Goal: Information Seeking & Learning: Find specific fact

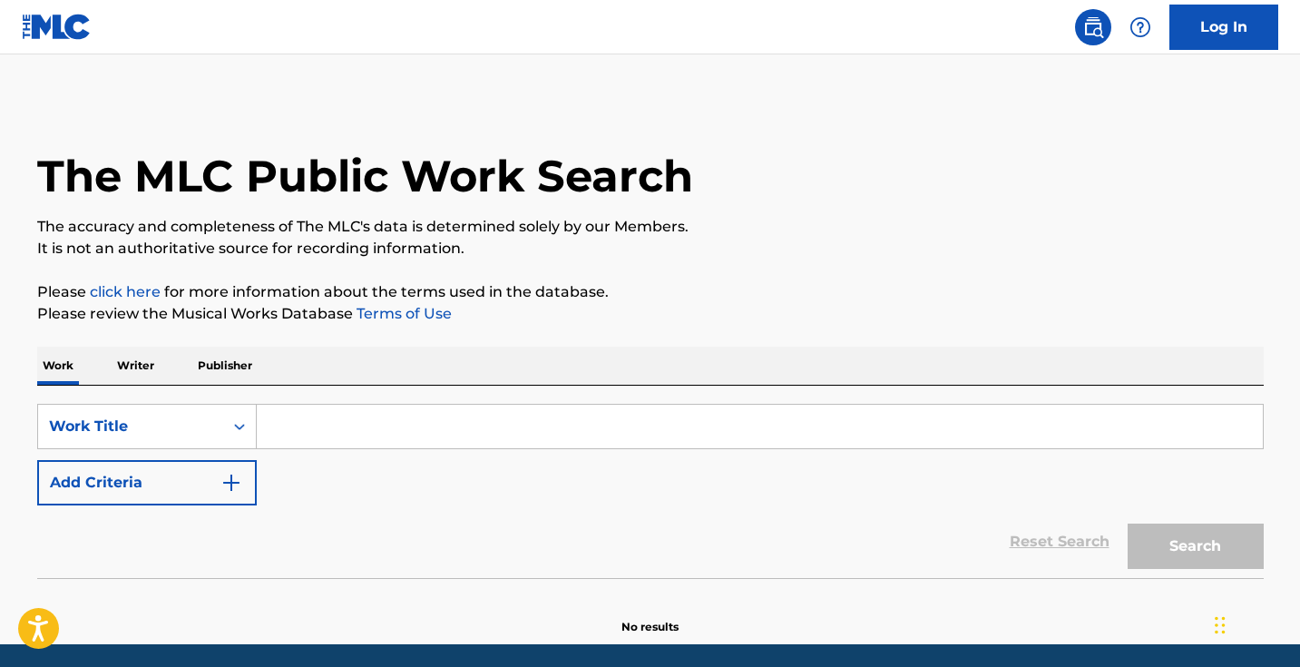
click at [517, 435] on input "Search Form" at bounding box center [760, 427] width 1006 height 44
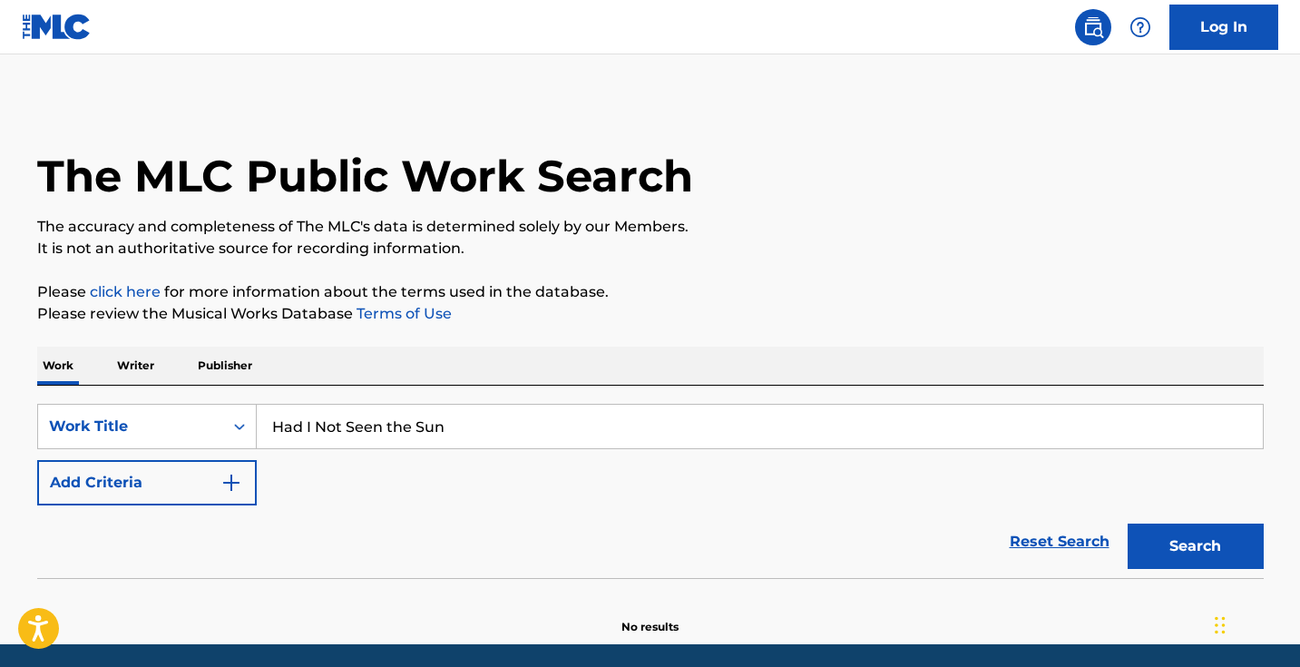
type input "Had I Not Seen the Sun"
click at [1195, 546] on button "Search" at bounding box center [1196, 545] width 136 height 45
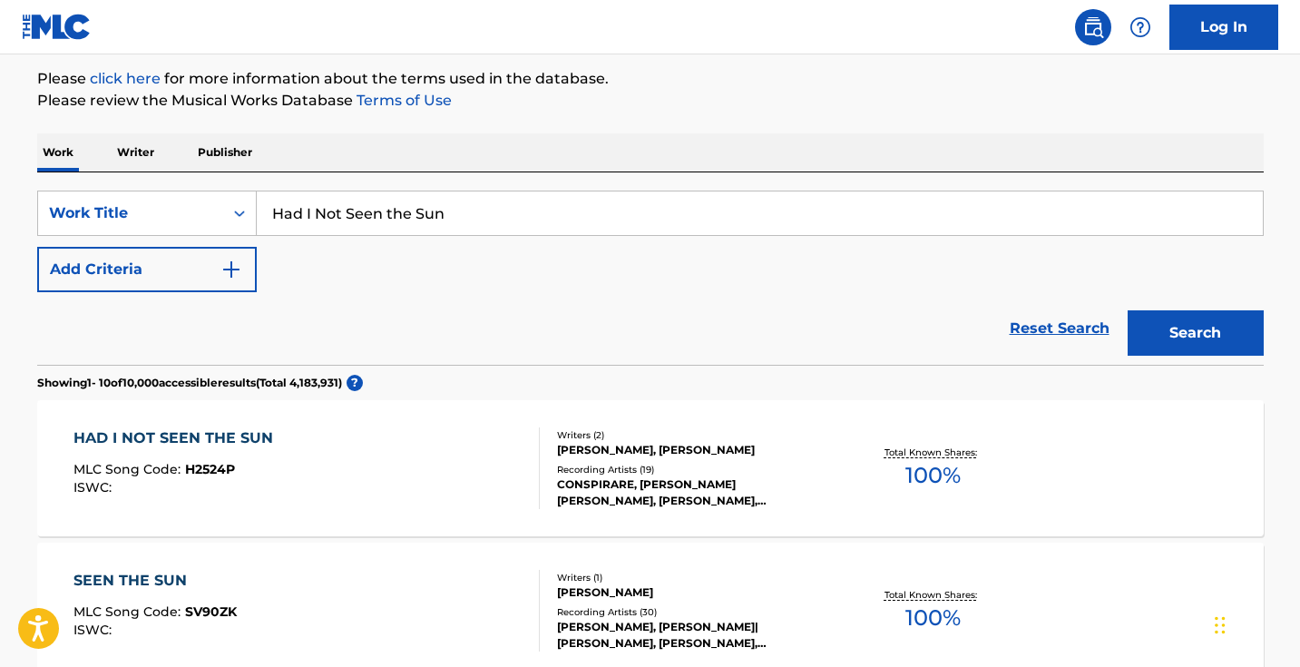
scroll to position [283, 0]
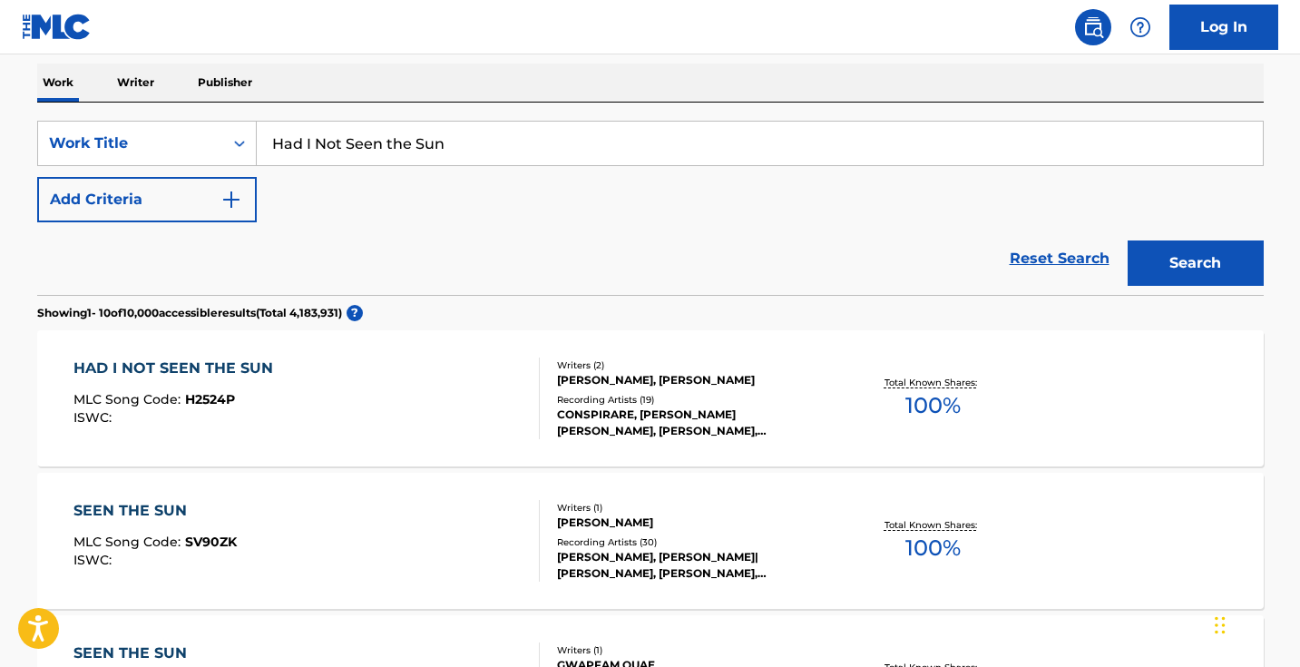
click at [433, 412] on div "HAD I NOT SEEN THE SUN MLC Song Code : H2524P ISWC :" at bounding box center [306, 398] width 466 height 82
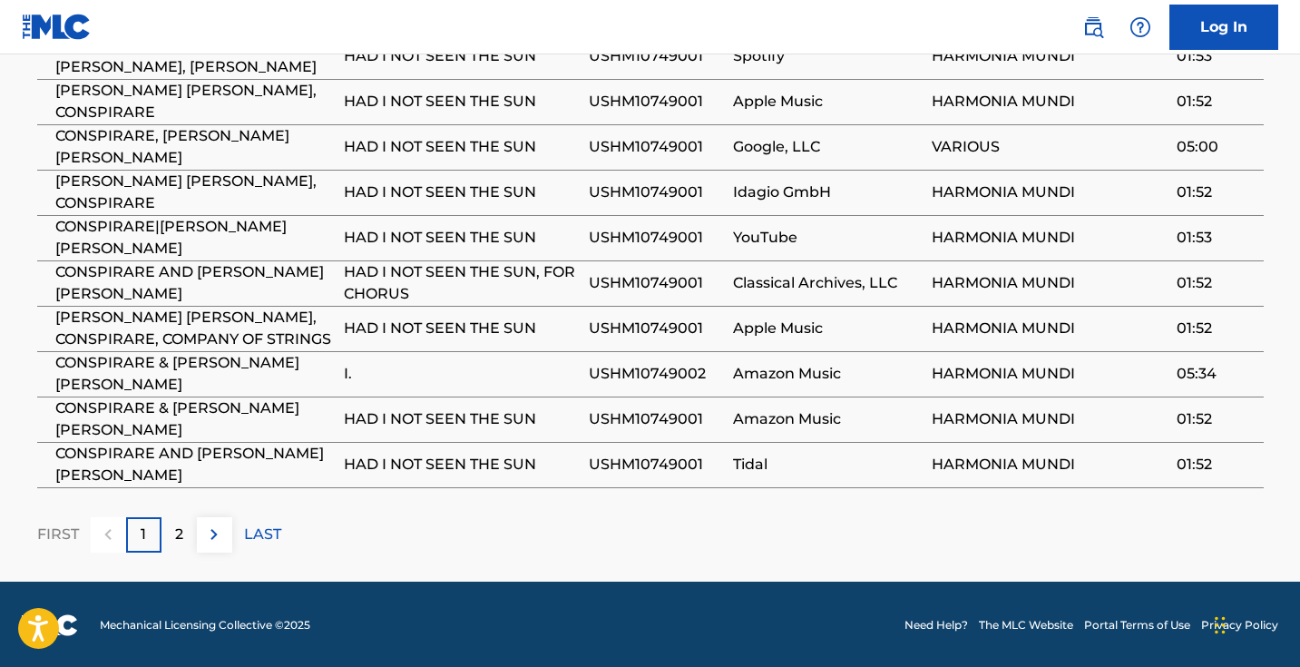
click at [217, 531] on img at bounding box center [214, 534] width 22 height 22
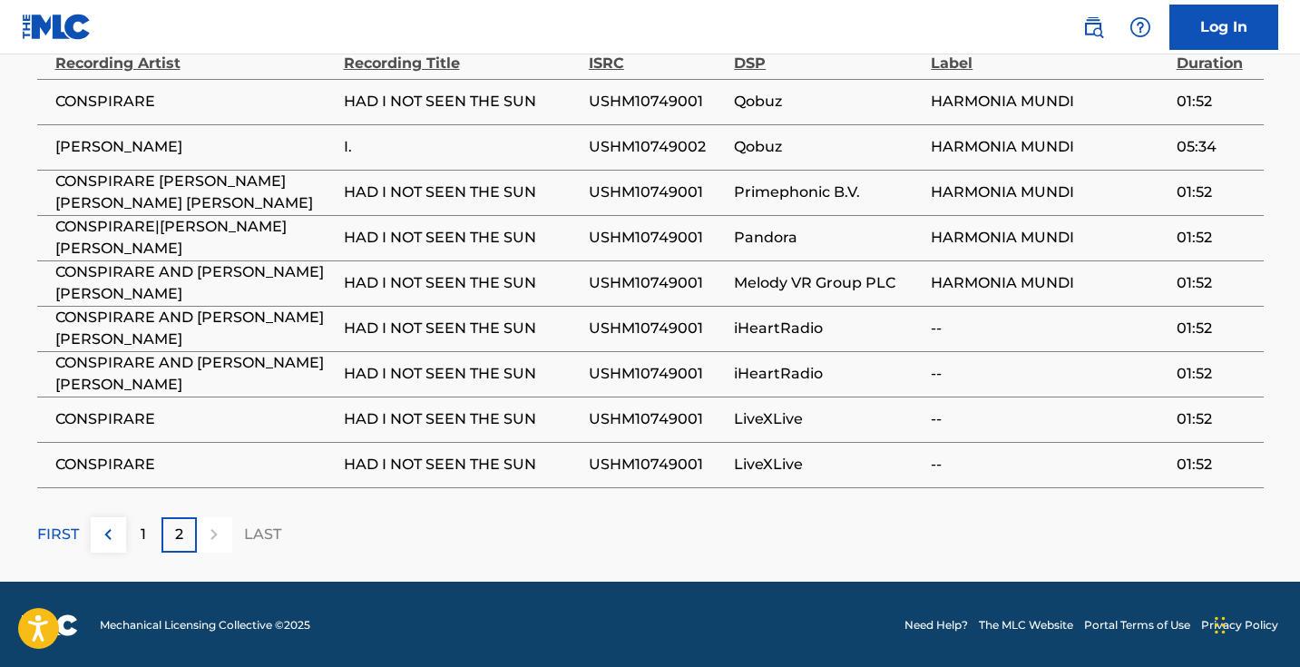
click at [59, 538] on p "FIRST" at bounding box center [58, 534] width 42 height 22
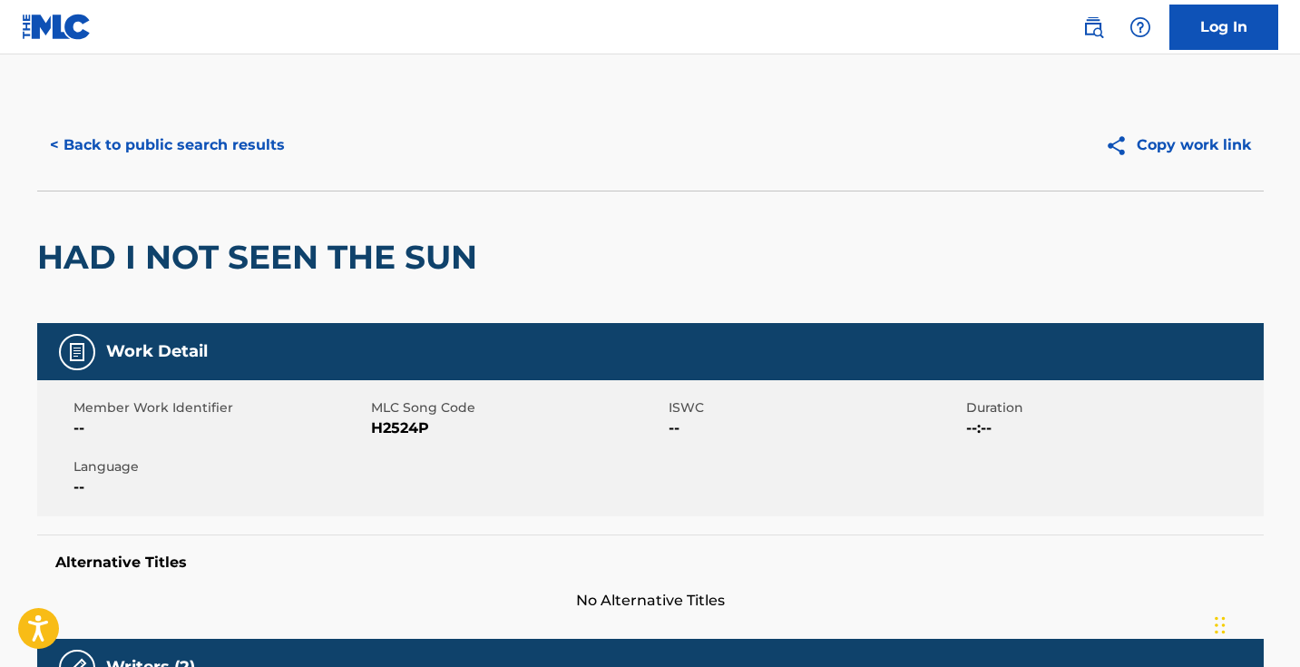
click at [244, 123] on button "< Back to public search results" at bounding box center [167, 144] width 260 height 45
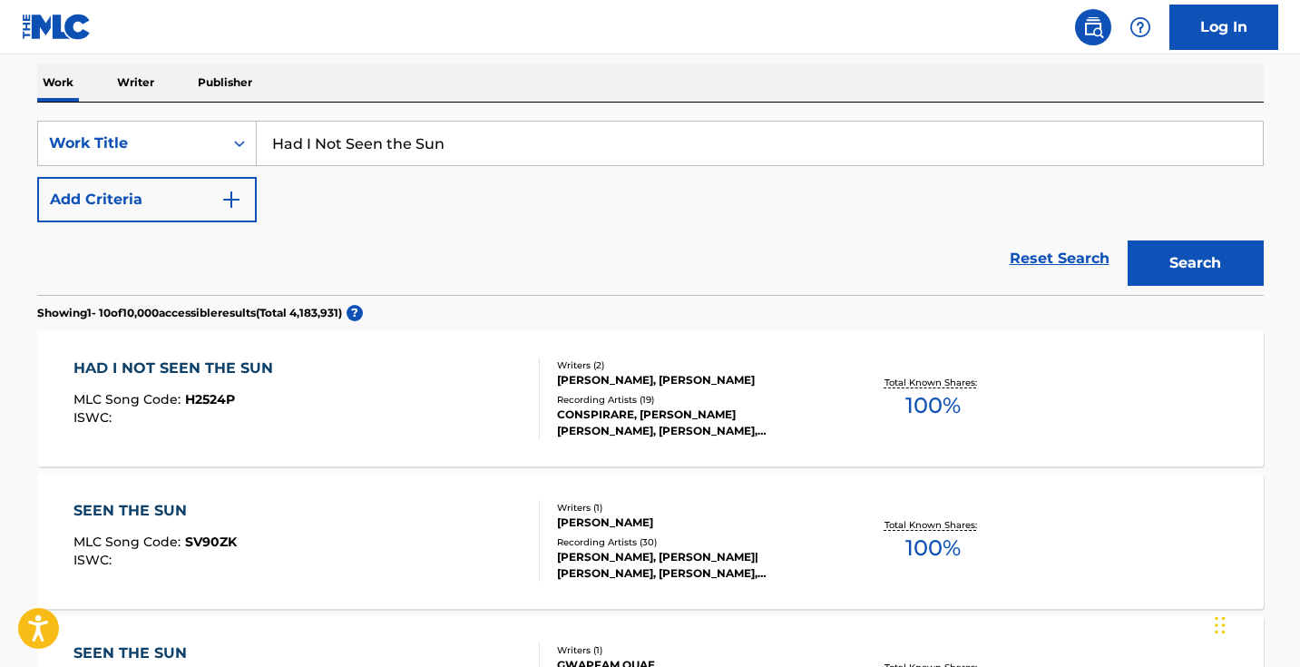
click at [668, 147] on input "Had I Not Seen the Sun" at bounding box center [760, 144] width 1006 height 44
paste input "These Chicks 2 (Jersey Club) [feat. HeyyRhyn]"
drag, startPoint x: 668, startPoint y: 147, endPoint x: 386, endPoint y: 143, distance: 281.2
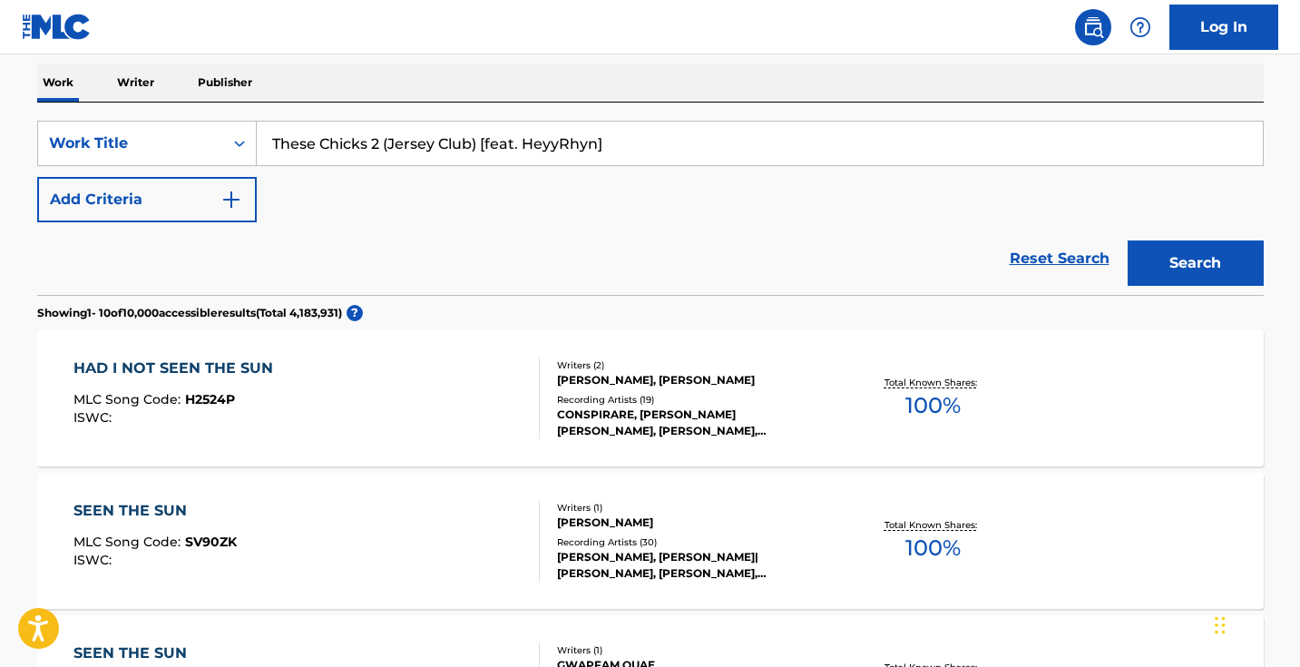
click at [386, 143] on input "These Chicks 2 (Jersey Club) [feat. HeyyRhyn]" at bounding box center [760, 144] width 1006 height 44
type input "These Chicks 2"
click at [1195, 263] on button "Search" at bounding box center [1196, 262] width 136 height 45
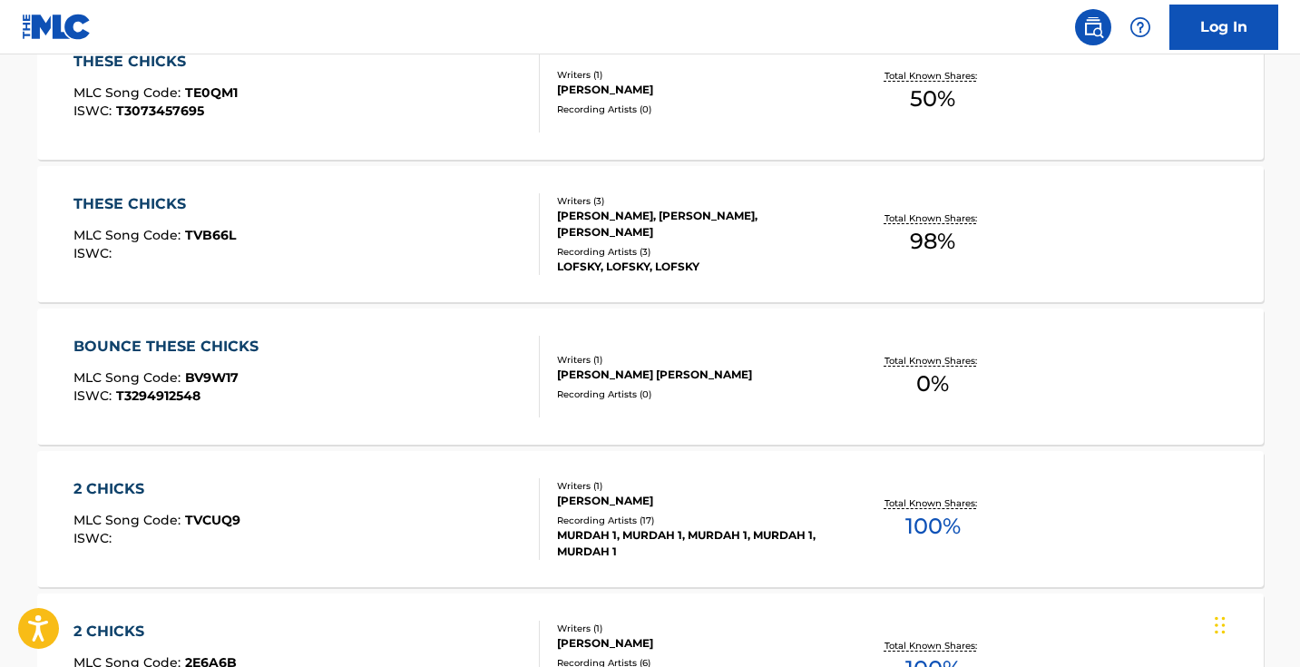
scroll to position [423, 0]
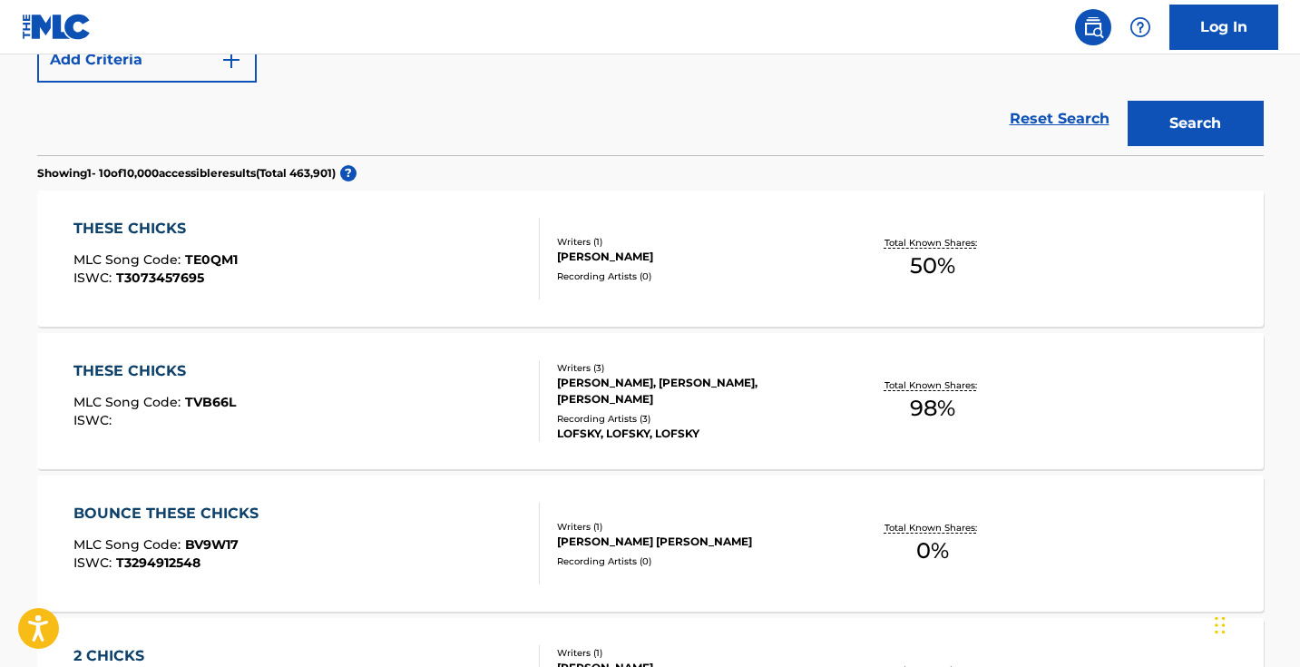
click at [484, 270] on div "THESE CHICKS MLC Song Code : TE0QM1 ISWC : T3073457695" at bounding box center [306, 259] width 466 height 82
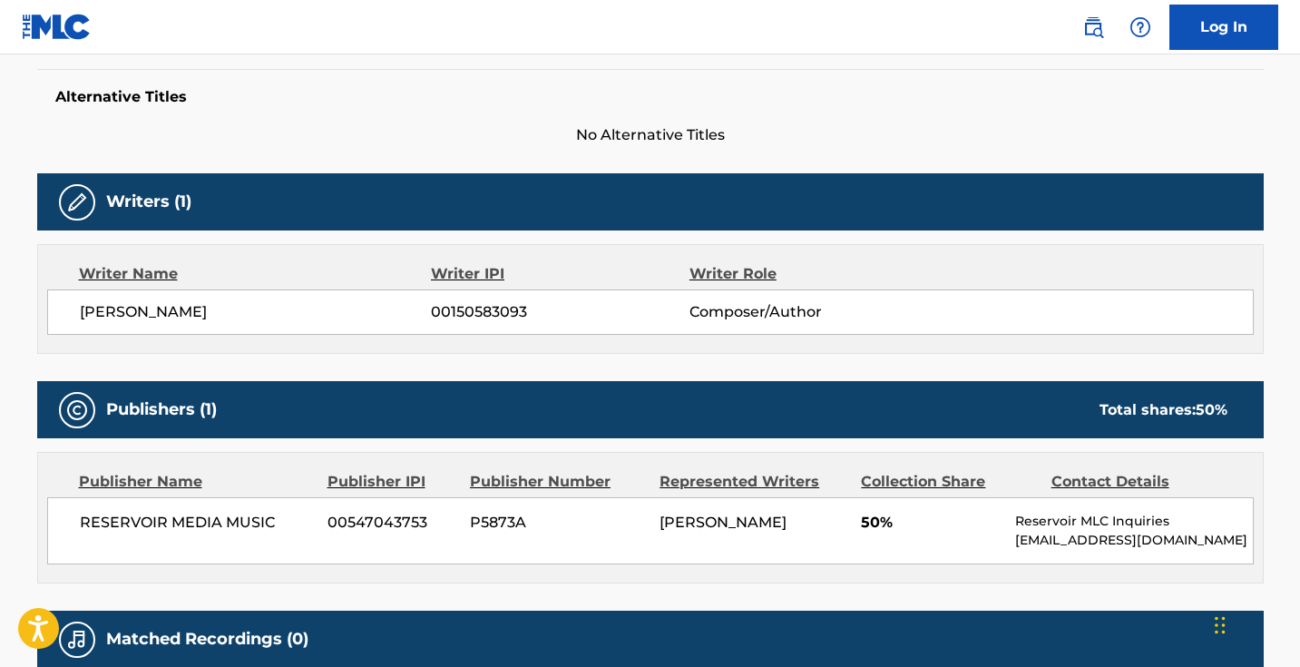
scroll to position [366, 0]
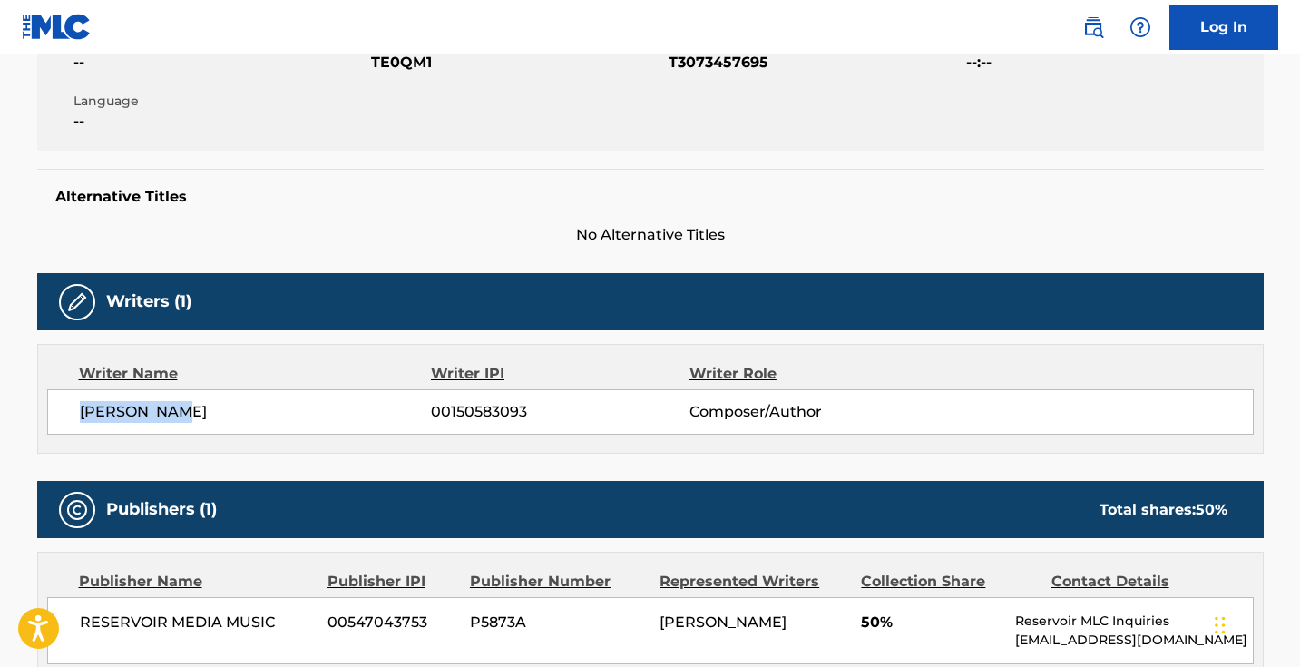
drag, startPoint x: 192, startPoint y: 399, endPoint x: 177, endPoint y: 425, distance: 29.7
click at [177, 425] on div "[PERSON_NAME] 00150583093 Composer/Author" at bounding box center [650, 411] width 1206 height 45
copy span "[PERSON_NAME]"
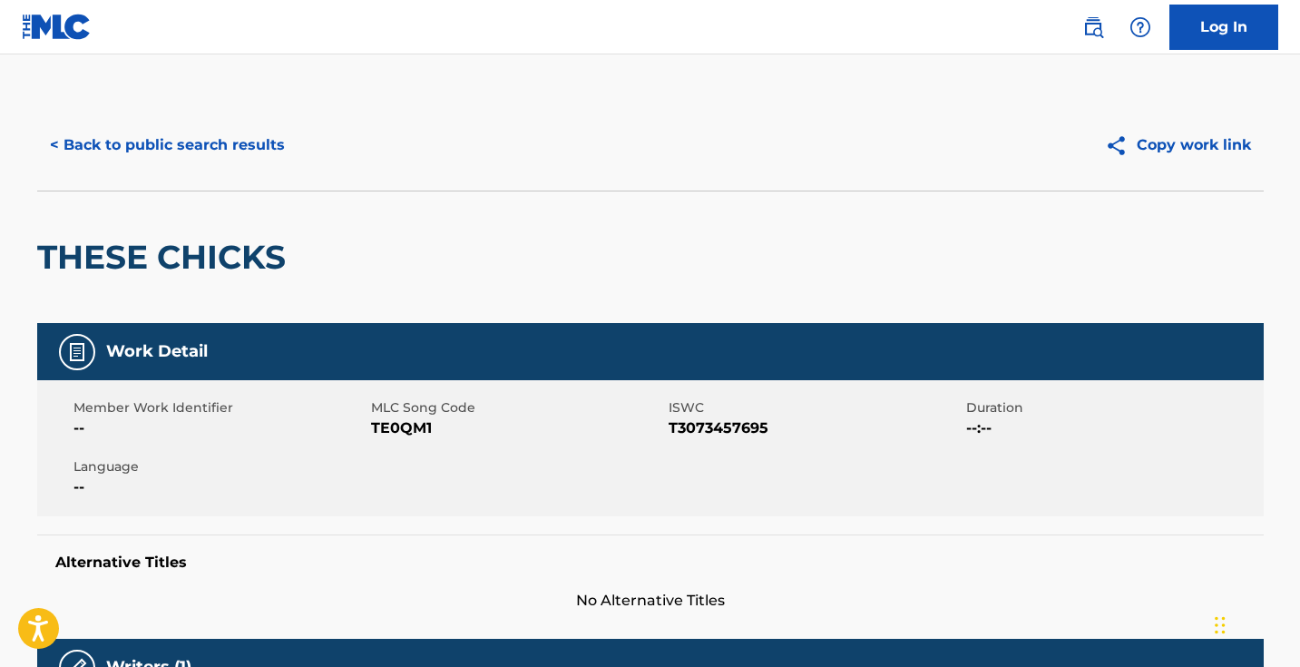
click at [217, 144] on button "< Back to public search results" at bounding box center [167, 144] width 260 height 45
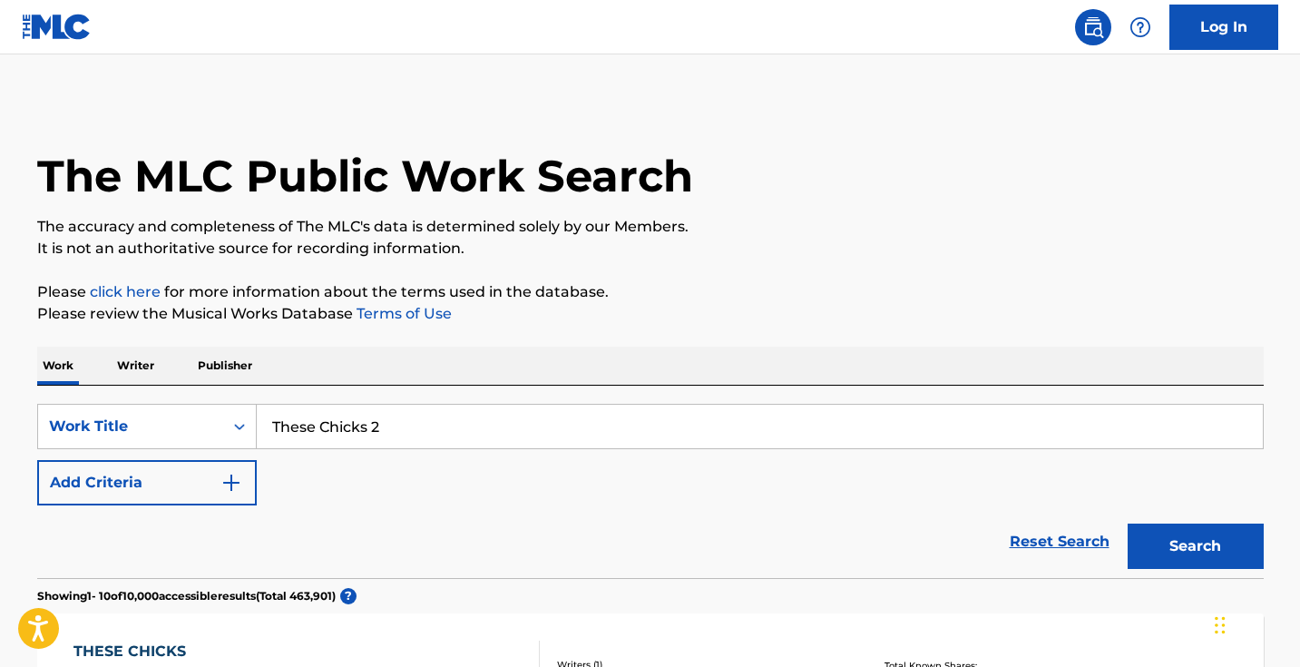
click at [420, 419] on input "These Chicks 2" at bounding box center [760, 427] width 1006 height 44
paste input "can u see me in the dark?"
type input "can u see me in the dark?"
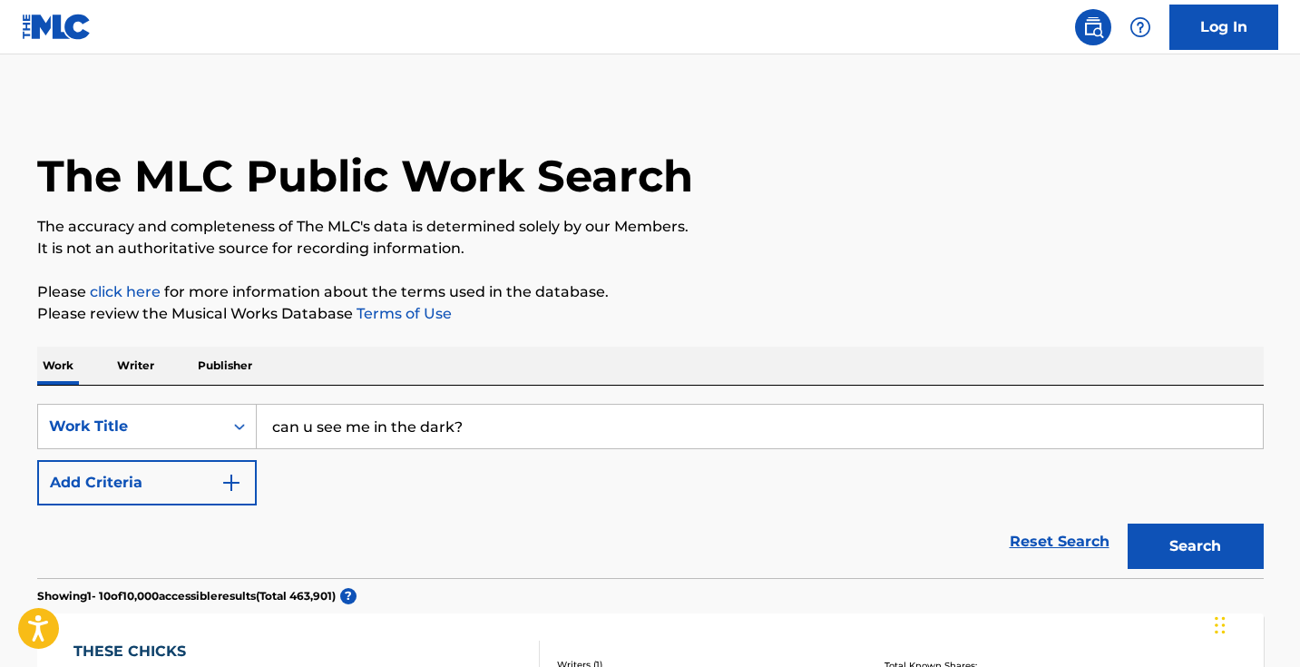
click at [1195, 546] on button "Search" at bounding box center [1196, 545] width 136 height 45
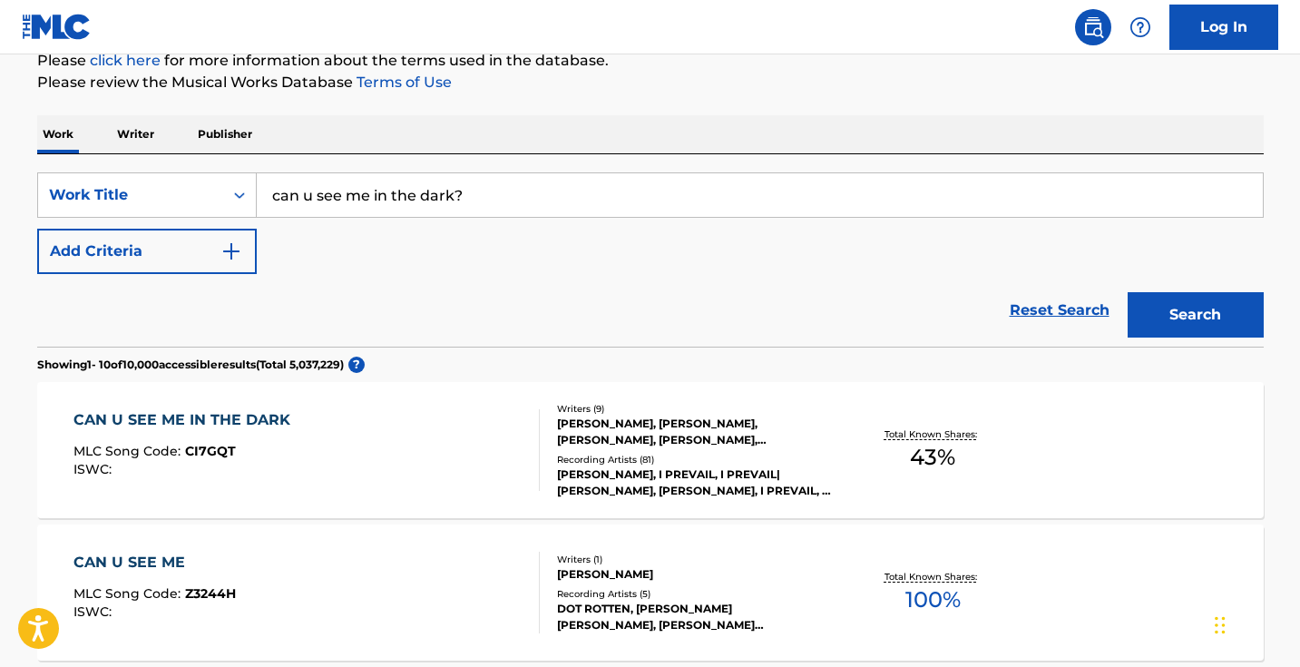
scroll to position [259, 0]
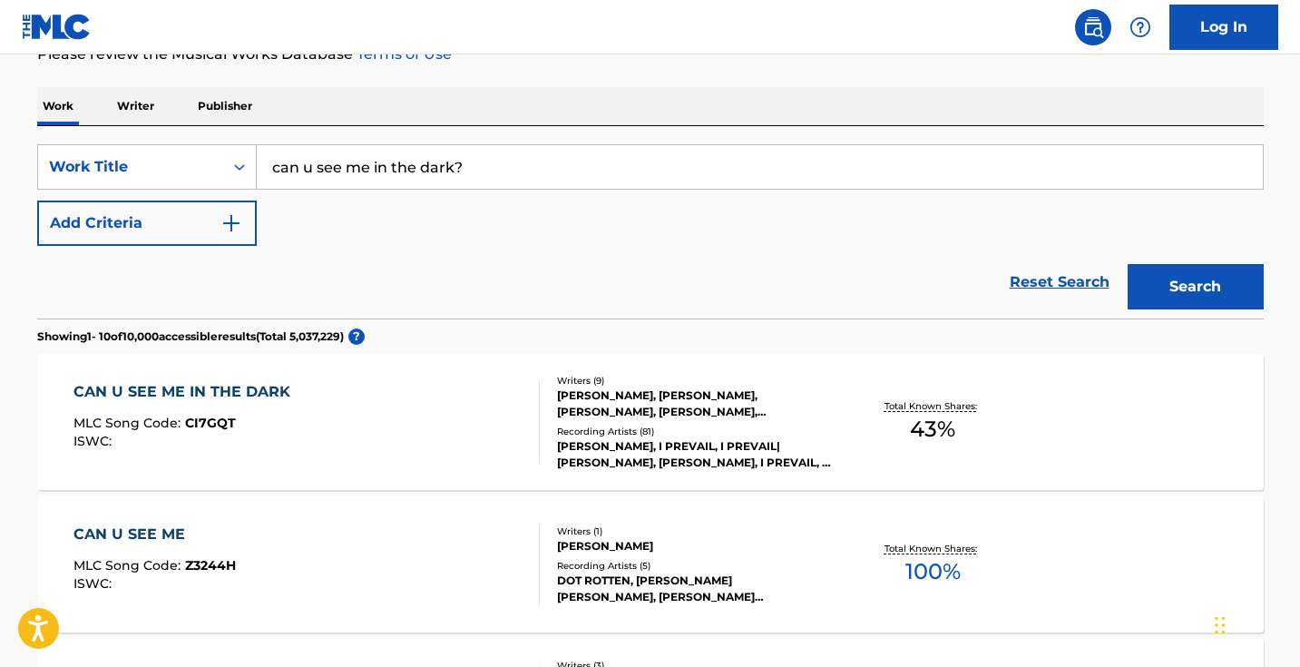
click at [449, 413] on div "CAN U SEE ME IN THE DARK MLC Song Code : CI7GQT ISWC :" at bounding box center [306, 422] width 466 height 82
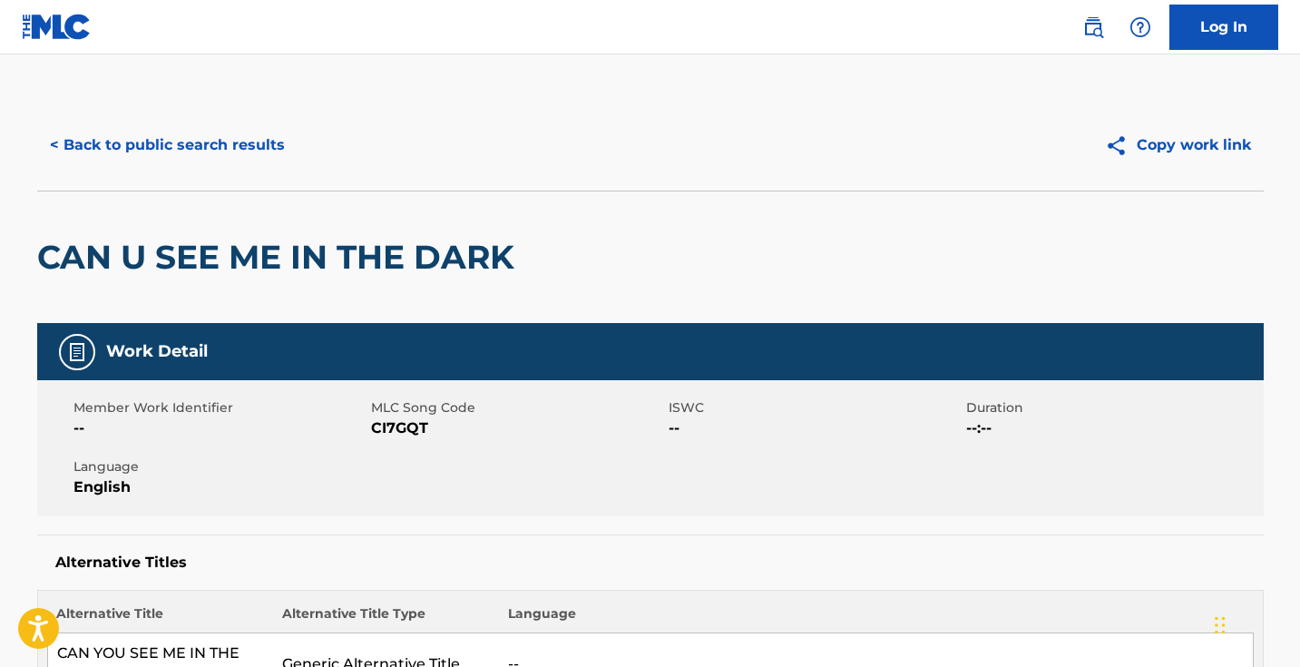
click at [400, 429] on span "CI7GQT" at bounding box center [517, 428] width 293 height 22
copy span "CI7GQT"
click at [735, 1] on nav "Log In" at bounding box center [650, 27] width 1300 height 54
click at [239, 162] on button "< Back to public search results" at bounding box center [167, 144] width 260 height 45
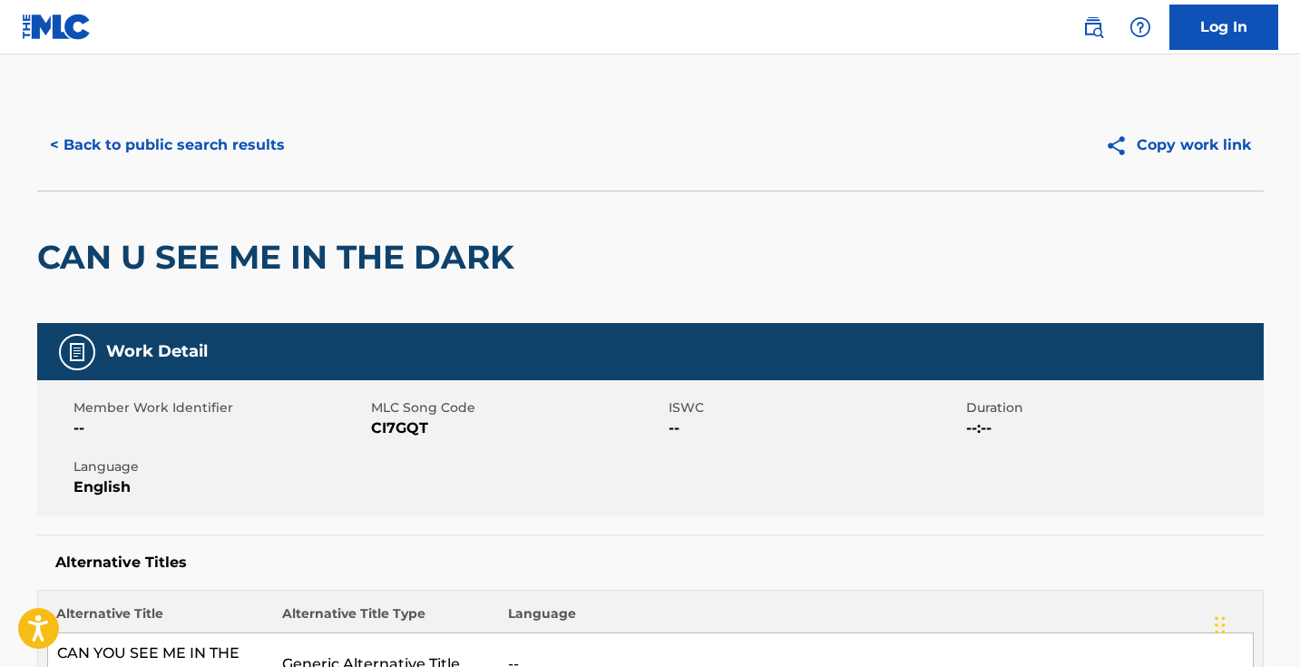
scroll to position [259, 0]
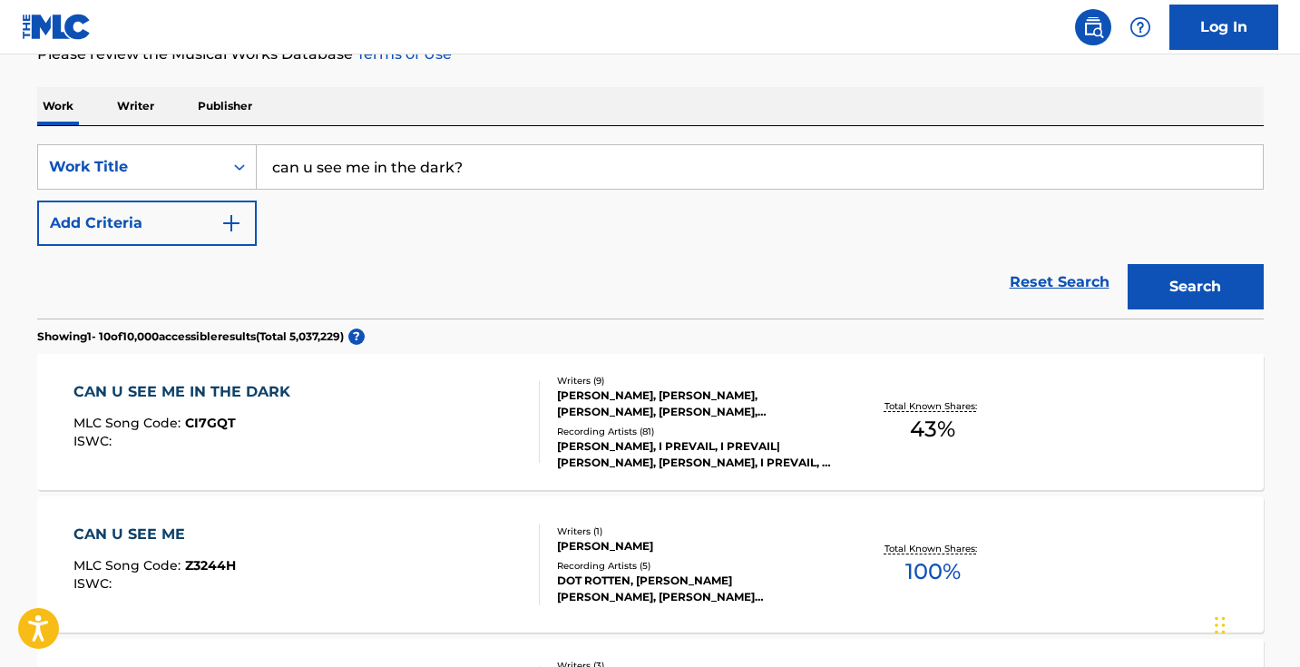
click at [220, 215] on button "Add Criteria" at bounding box center [147, 222] width 220 height 45
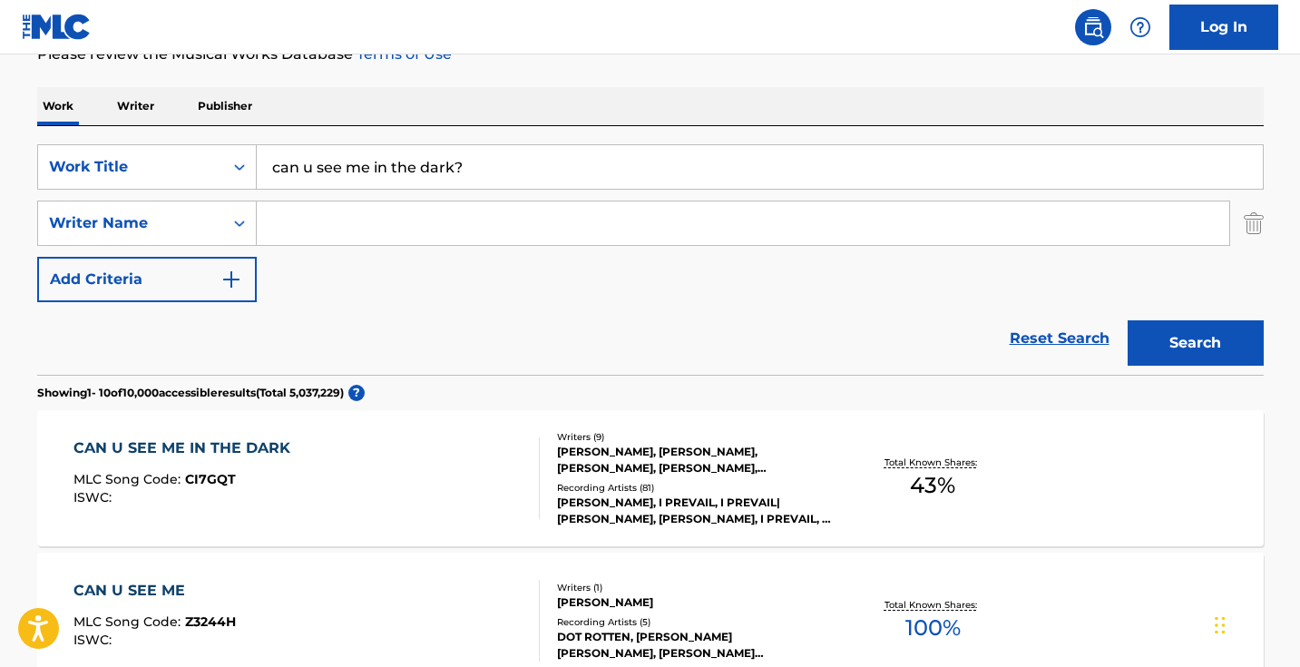
click at [352, 215] on input "Search Form" at bounding box center [743, 223] width 972 height 44
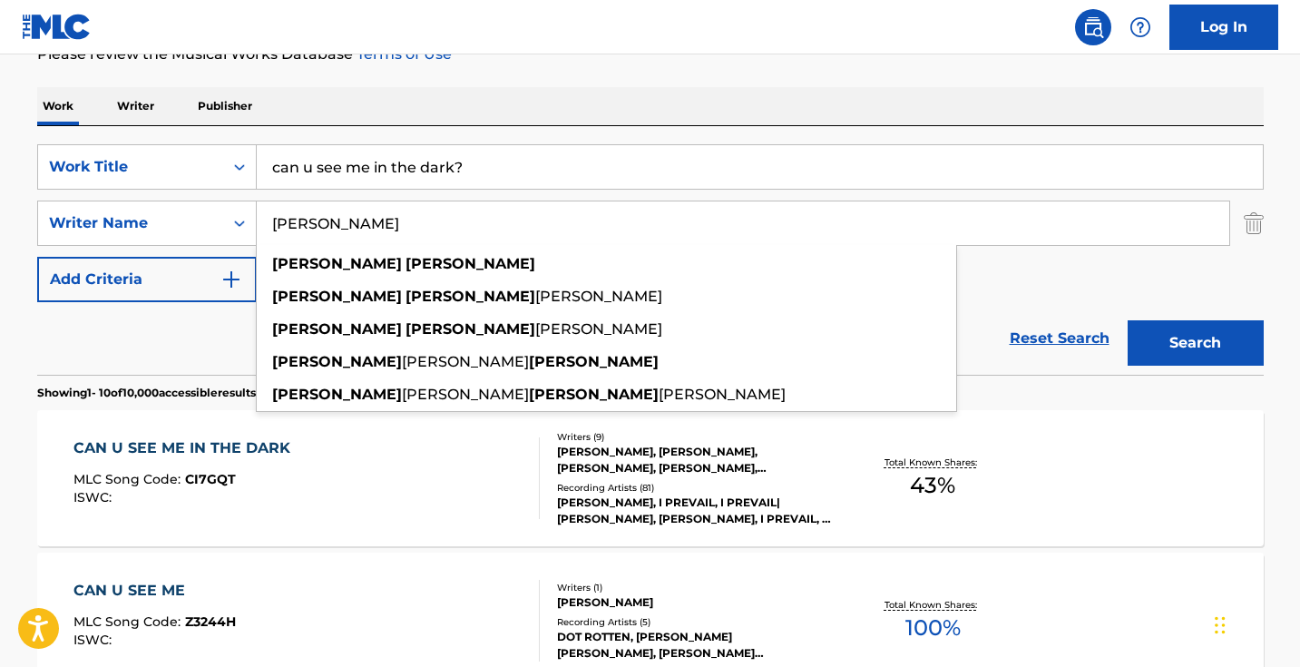
type input "[PERSON_NAME]"
click at [1195, 343] on button "Search" at bounding box center [1196, 342] width 136 height 45
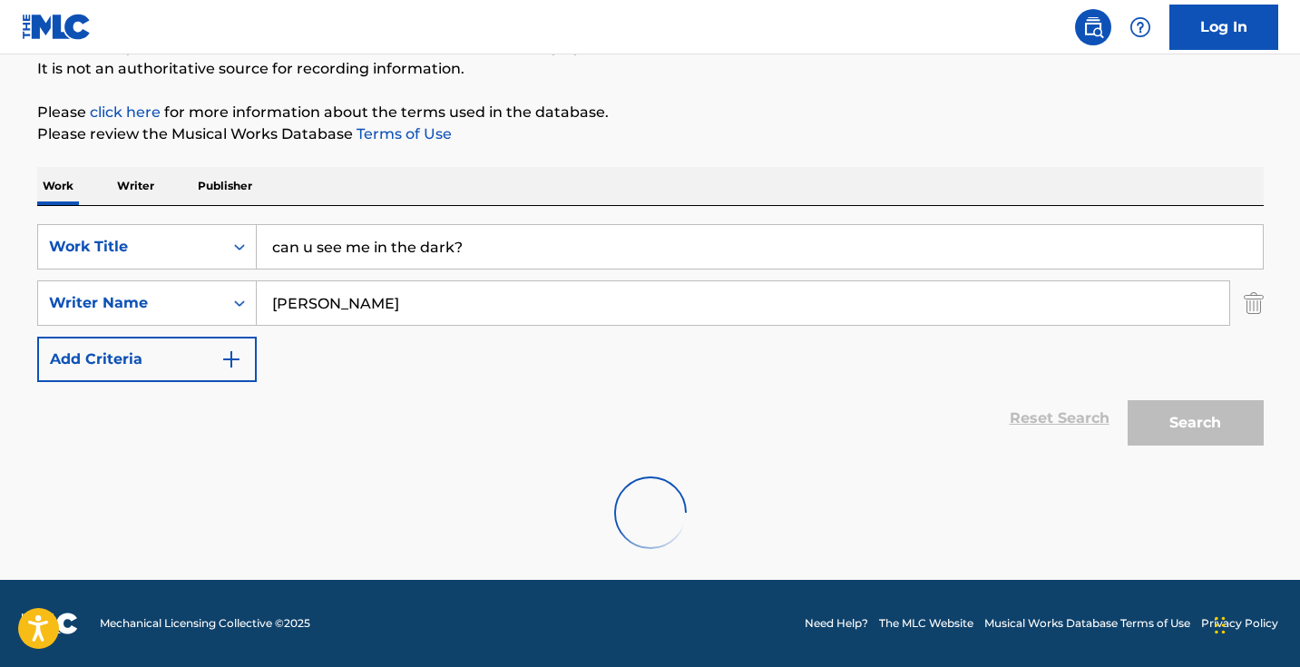
scroll to position [180, 0]
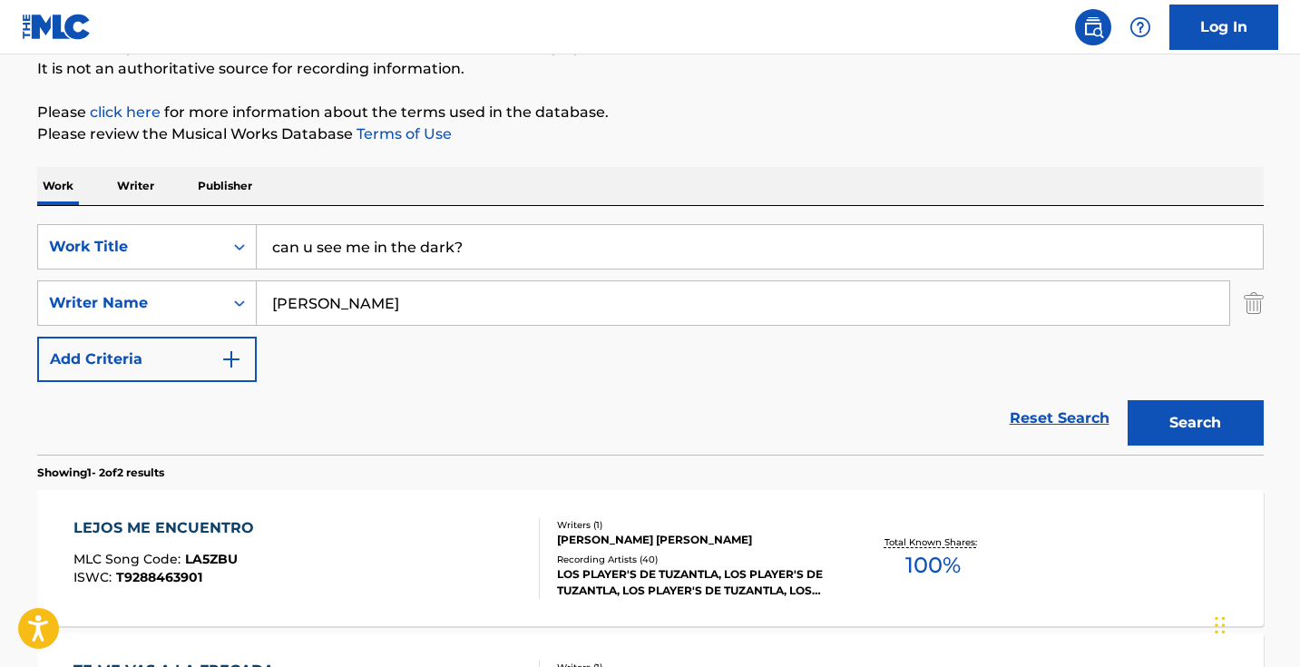
click at [574, 246] on input "can u see me in the dark?" at bounding box center [760, 247] width 1006 height 44
paste input "[PERSON_NAME]"
click at [1195, 423] on button "Search" at bounding box center [1196, 422] width 136 height 45
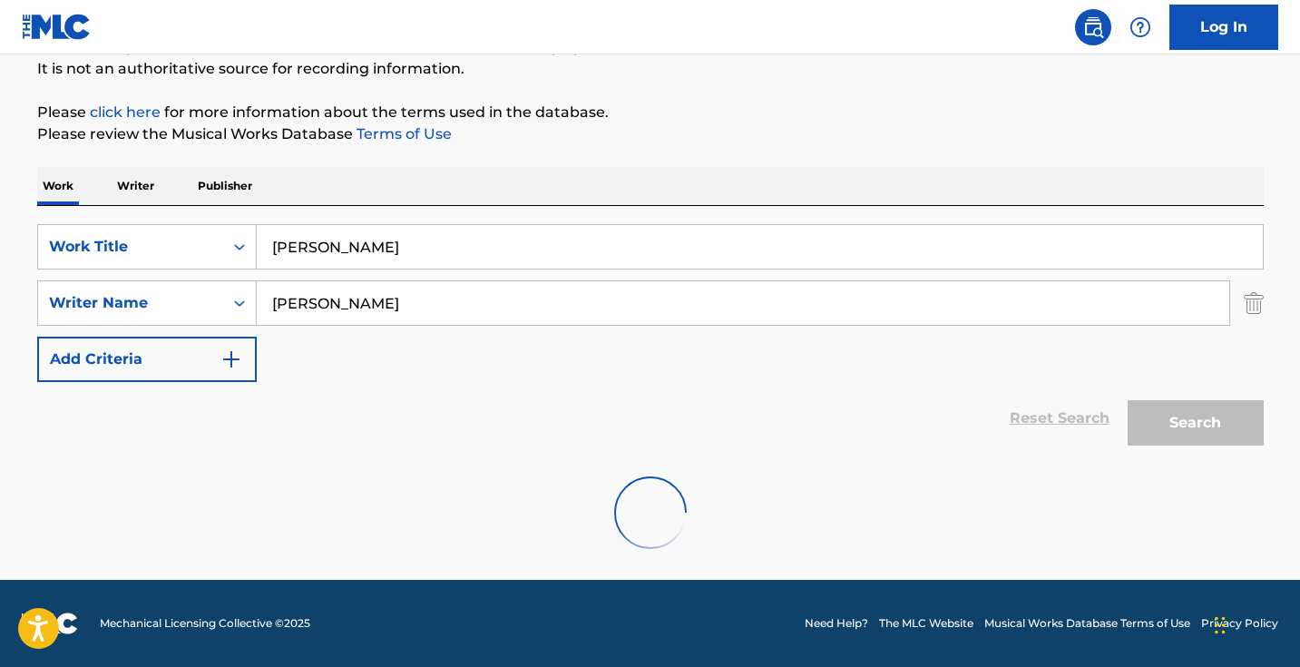
scroll to position [121, 0]
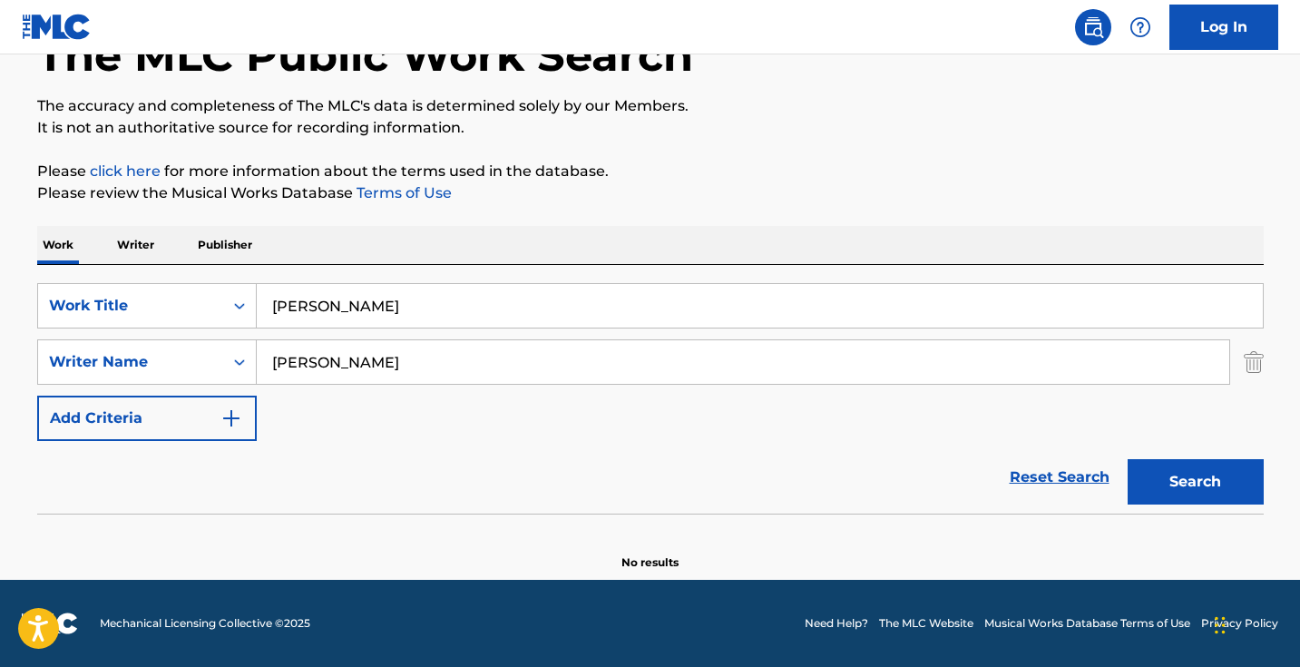
click at [543, 314] on input "[PERSON_NAME]" at bounding box center [760, 306] width 1006 height 44
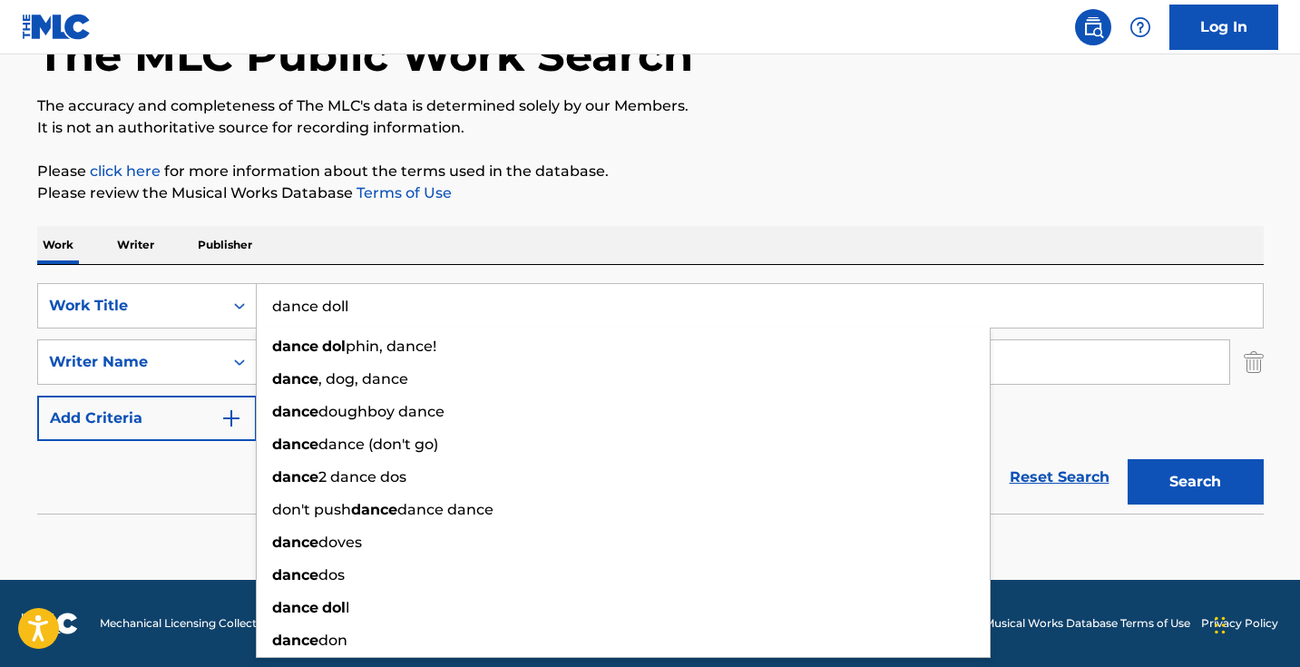
click at [1195, 482] on button "Search" at bounding box center [1196, 481] width 136 height 45
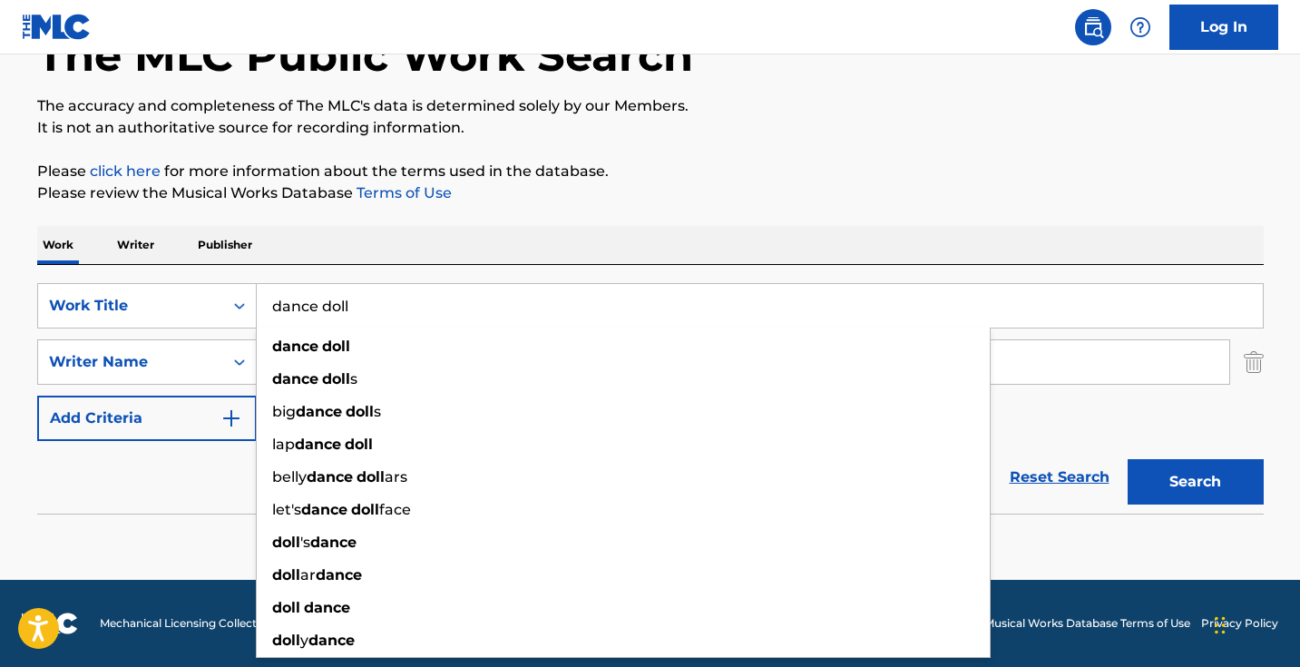
click at [766, 236] on div "Work Writer Publisher" at bounding box center [650, 245] width 1226 height 38
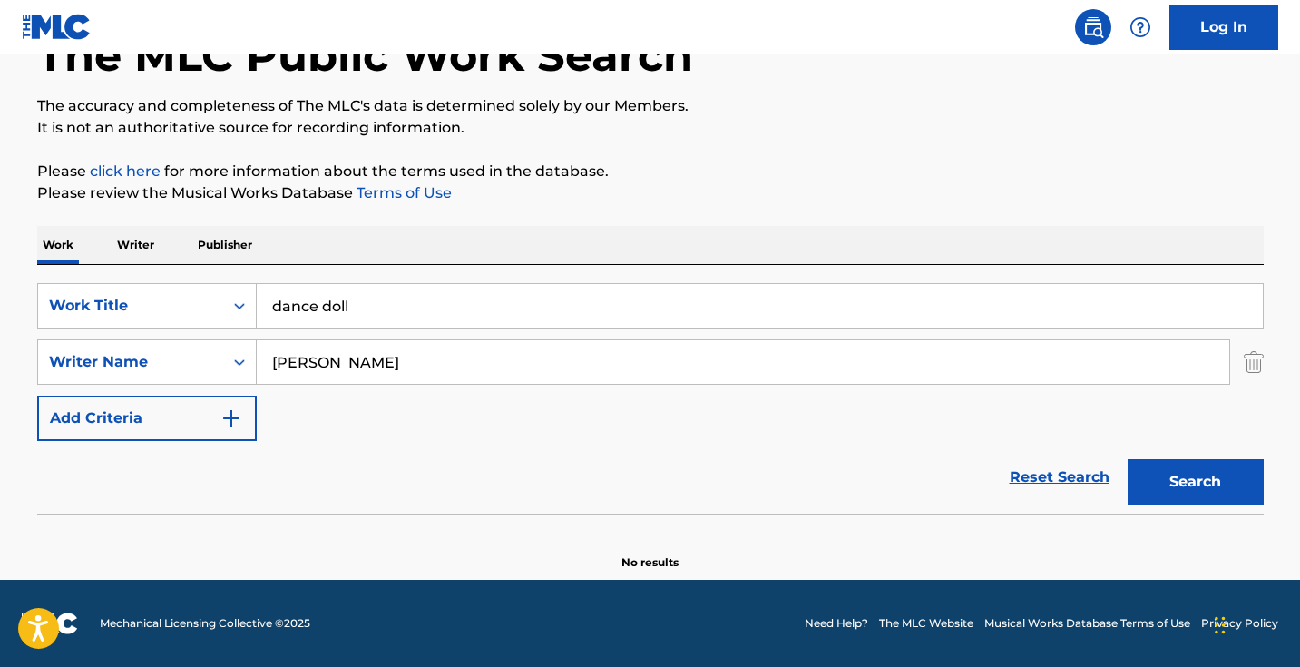
click at [437, 310] on input "dance doll" at bounding box center [760, 306] width 1006 height 44
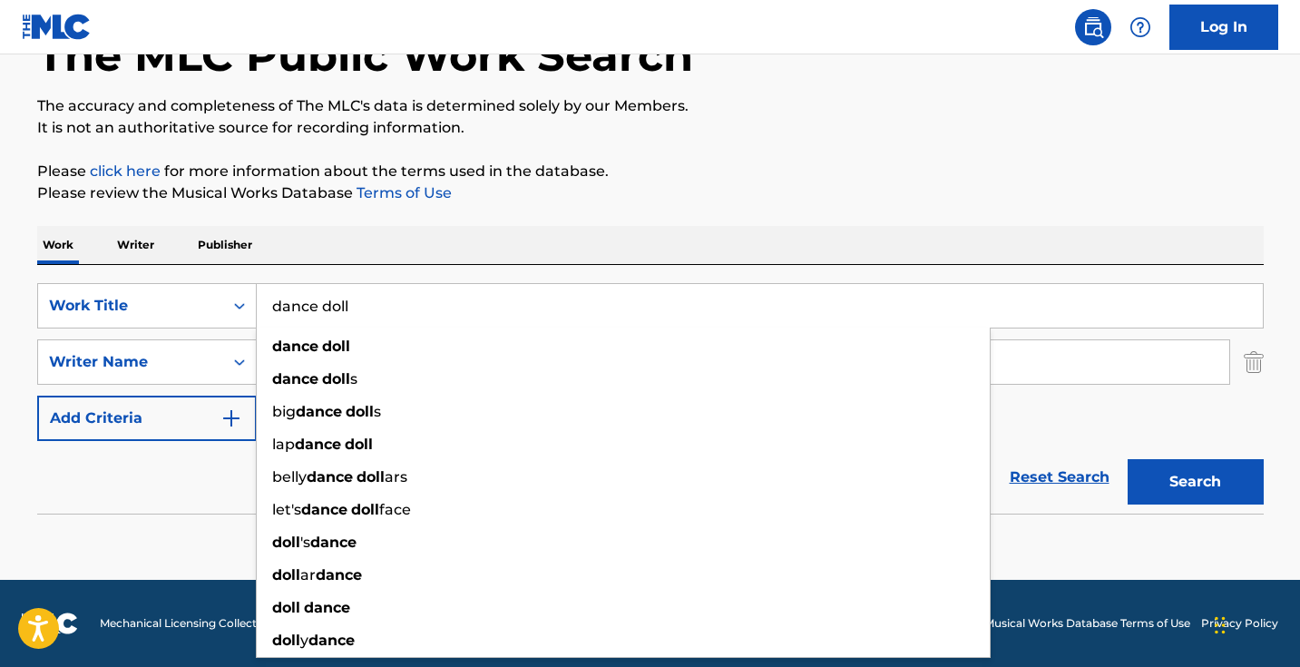
click at [437, 310] on input "dance doll" at bounding box center [760, 306] width 1006 height 44
paste input "Debajo De Los Laureles"
type input "Debajo De Los Laureles"
click at [1195, 482] on button "Search" at bounding box center [1196, 481] width 136 height 45
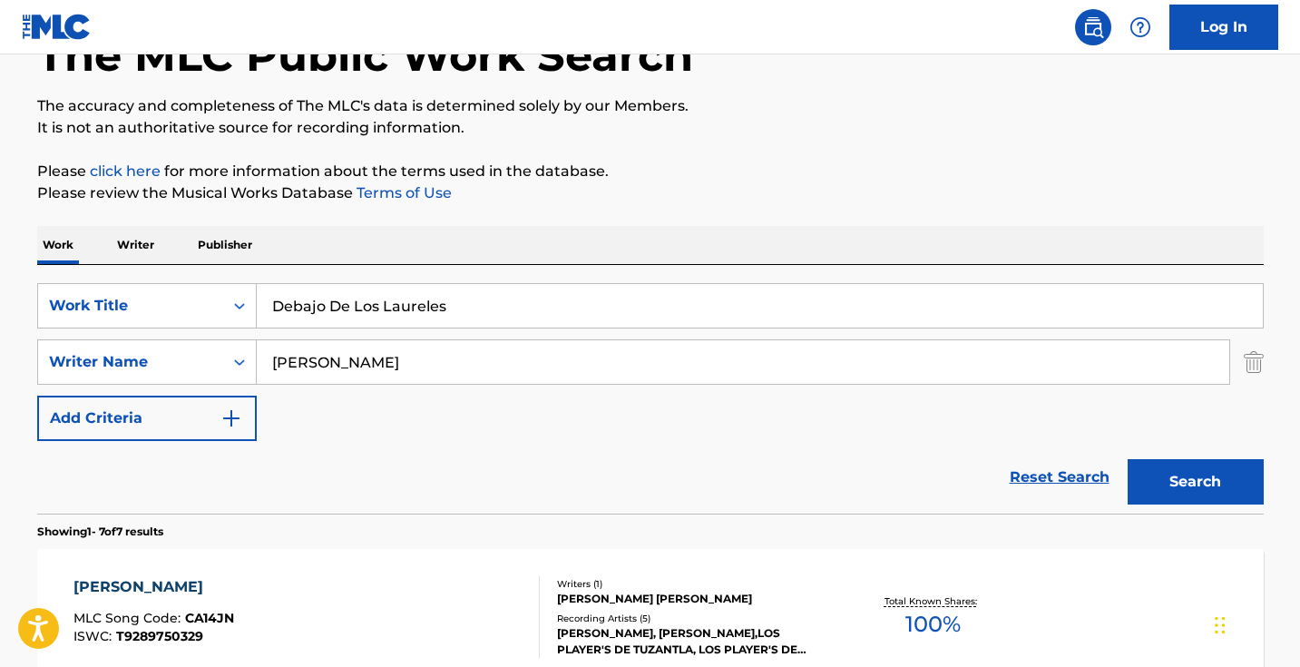
click at [592, 183] on p "Please review the Musical Works Database Terms of Use" at bounding box center [650, 193] width 1226 height 22
click at [466, 375] on input "[PERSON_NAME]" at bounding box center [743, 362] width 972 height 44
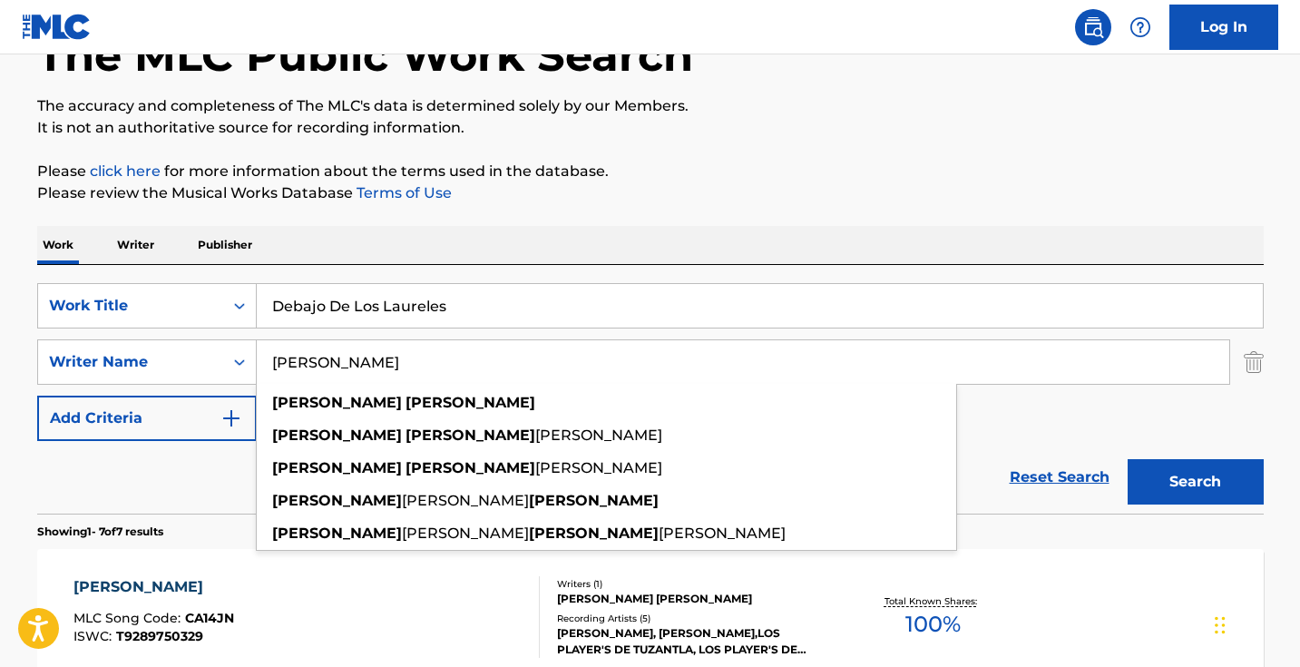
click at [466, 375] on input "[PERSON_NAME]" at bounding box center [743, 362] width 972 height 44
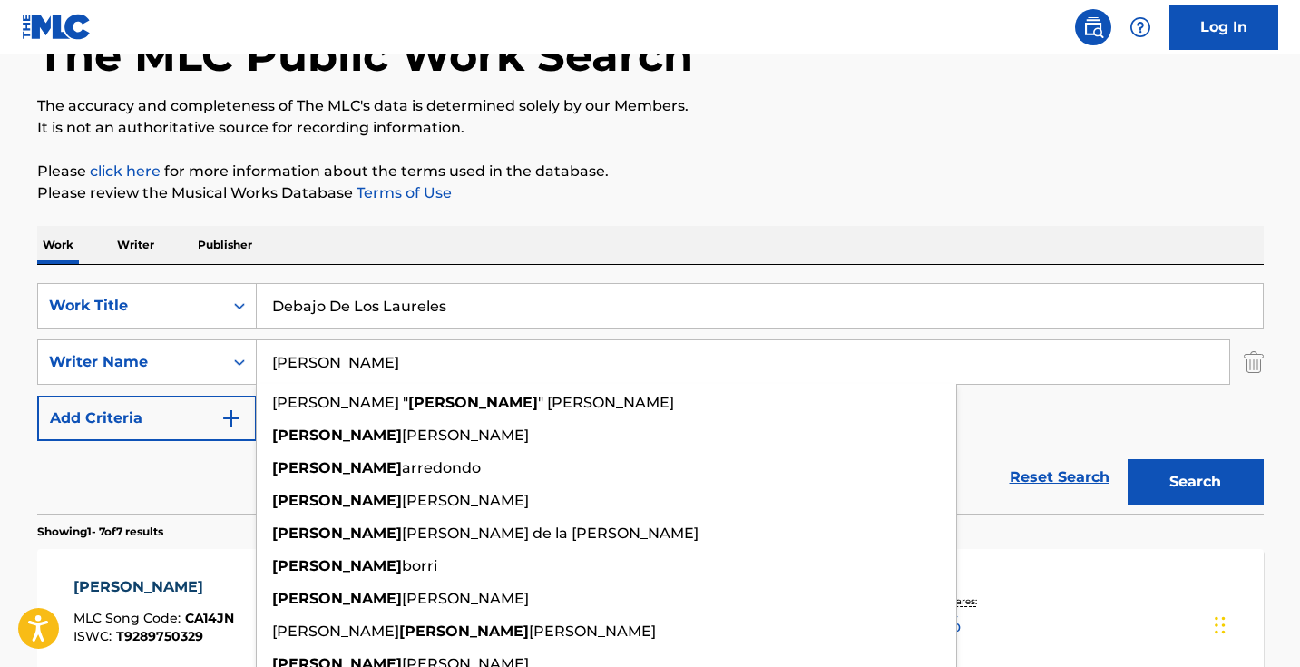
type input "[PERSON_NAME]"
click at [1195, 482] on button "Search" at bounding box center [1196, 481] width 136 height 45
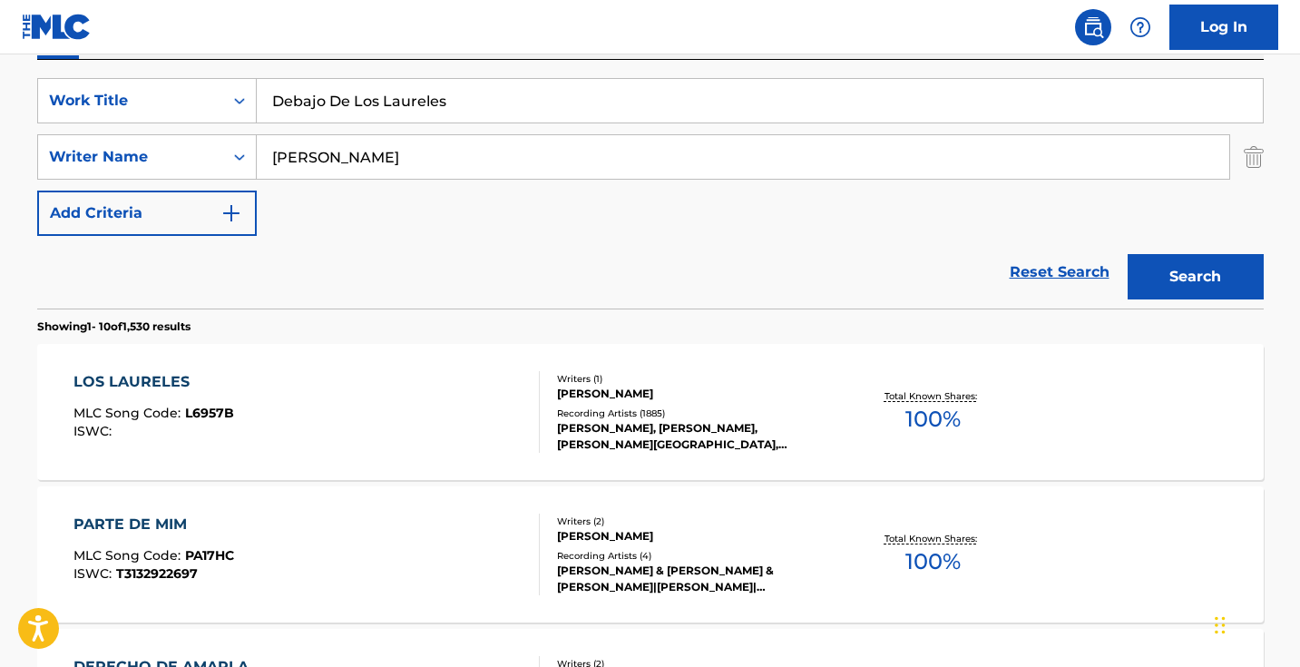
scroll to position [400, 0]
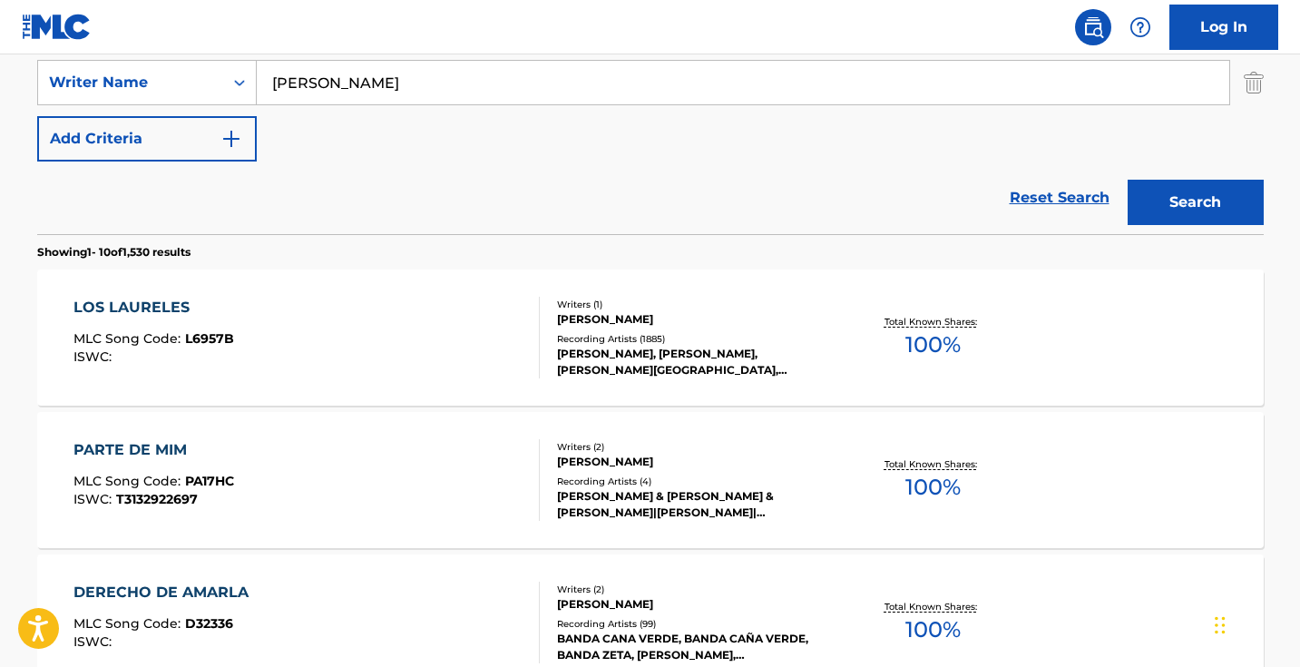
click at [463, 320] on div "LOS LAURELES MLC Song Code : L6957B ISWC :" at bounding box center [306, 338] width 466 height 82
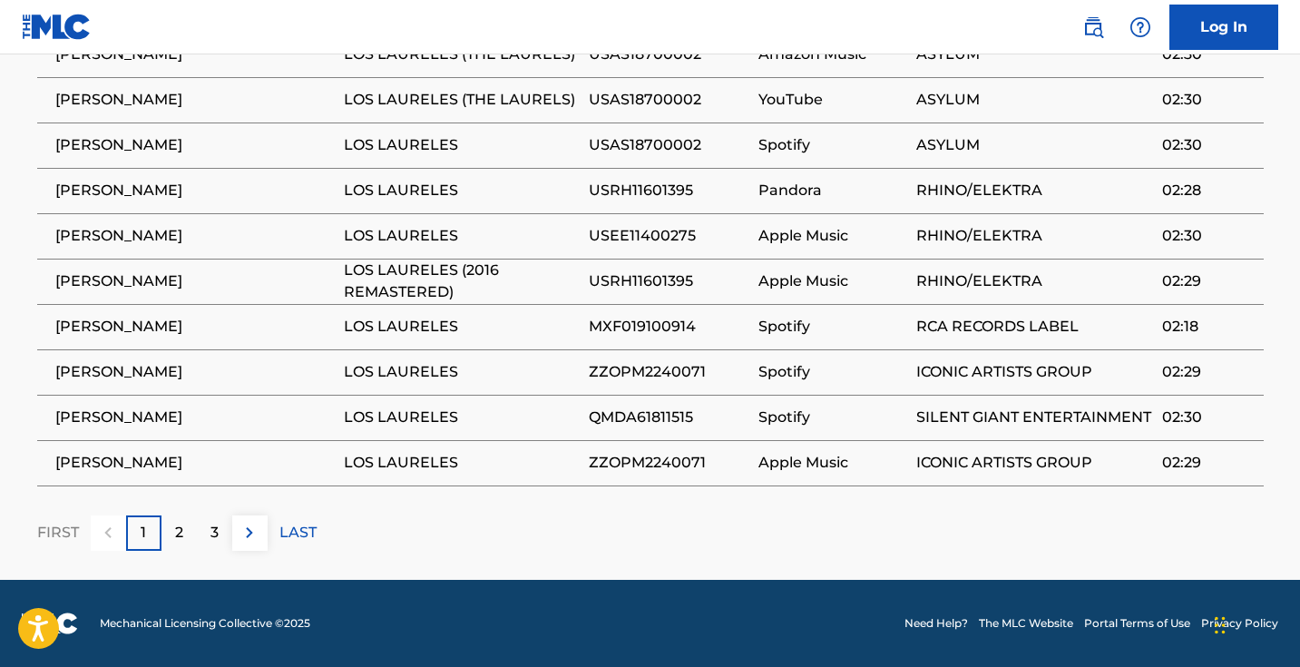
scroll to position [1371, 0]
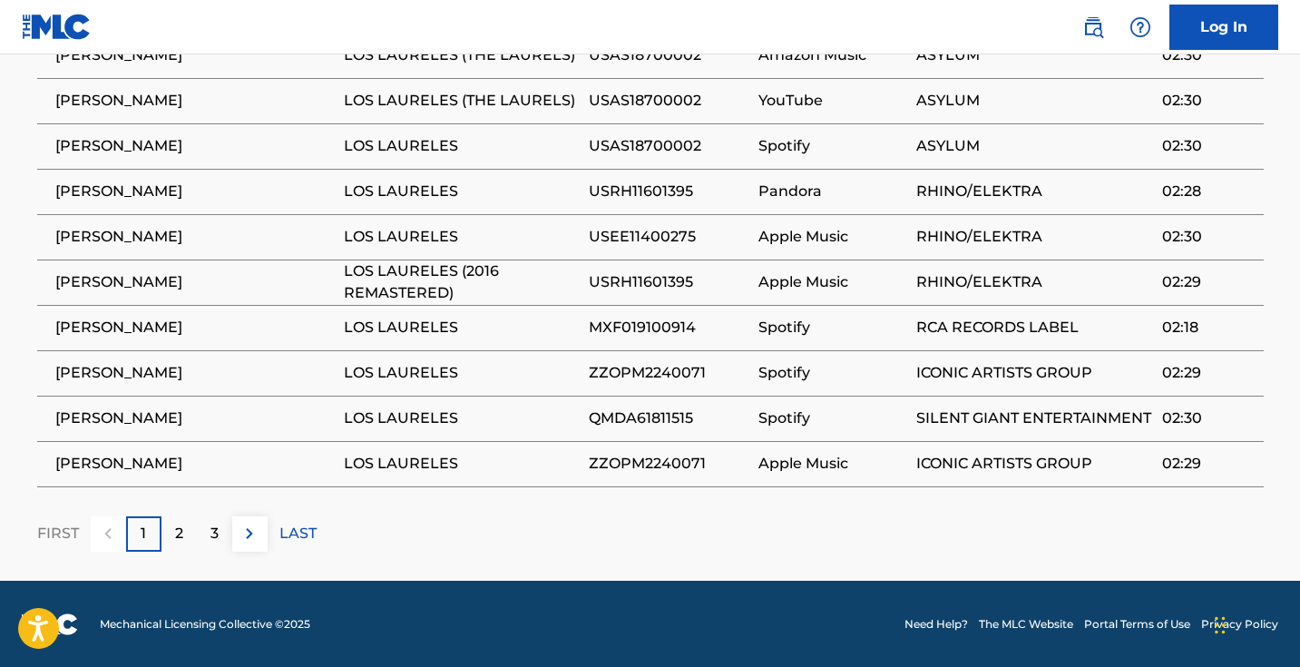
click at [251, 532] on img at bounding box center [250, 534] width 22 height 22
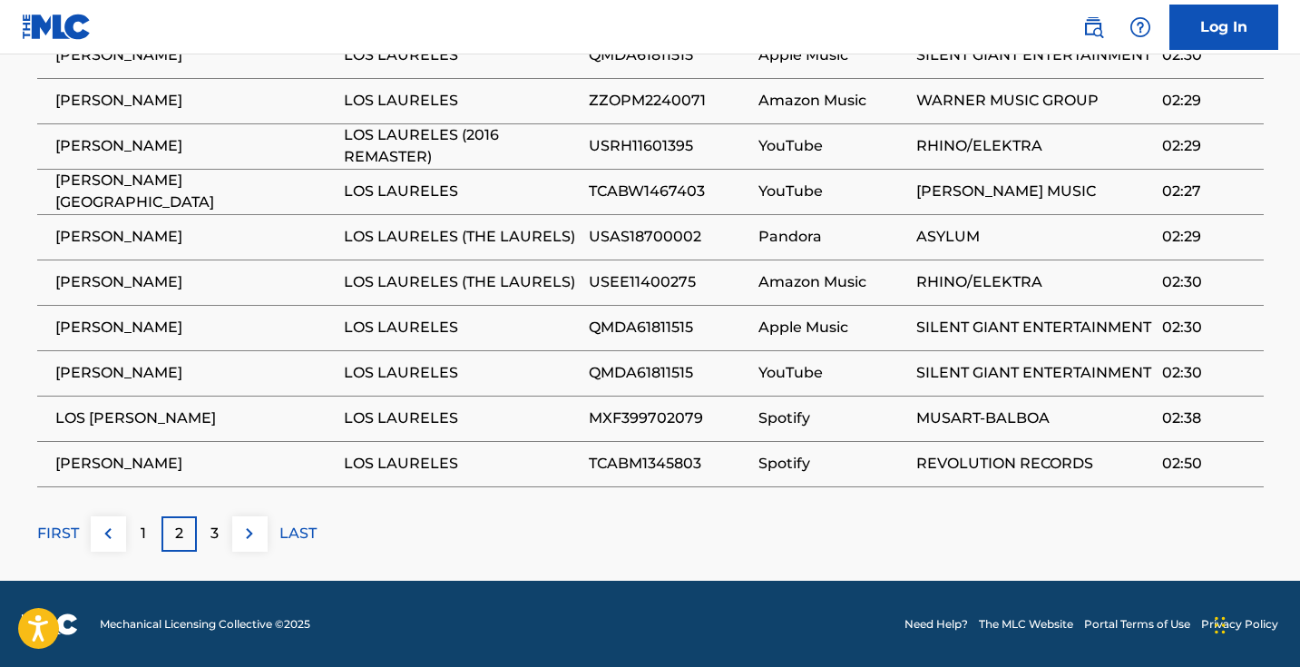
click at [253, 533] on img at bounding box center [250, 534] width 22 height 22
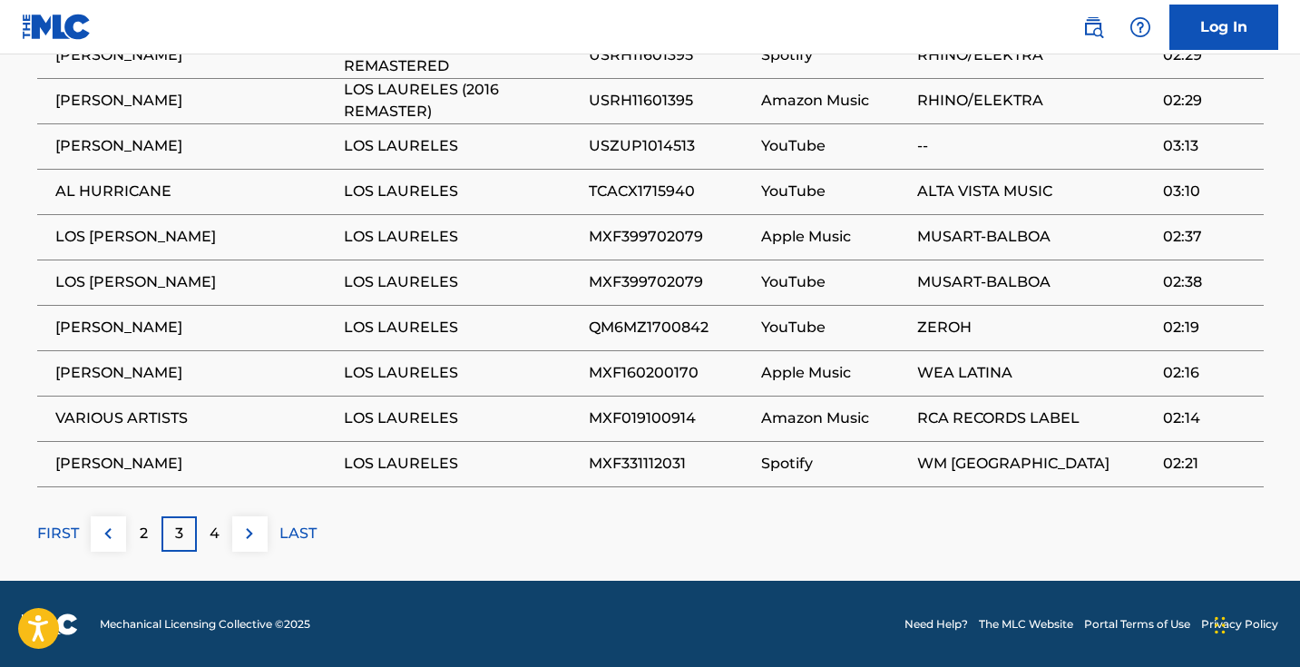
click at [261, 533] on button at bounding box center [249, 533] width 35 height 35
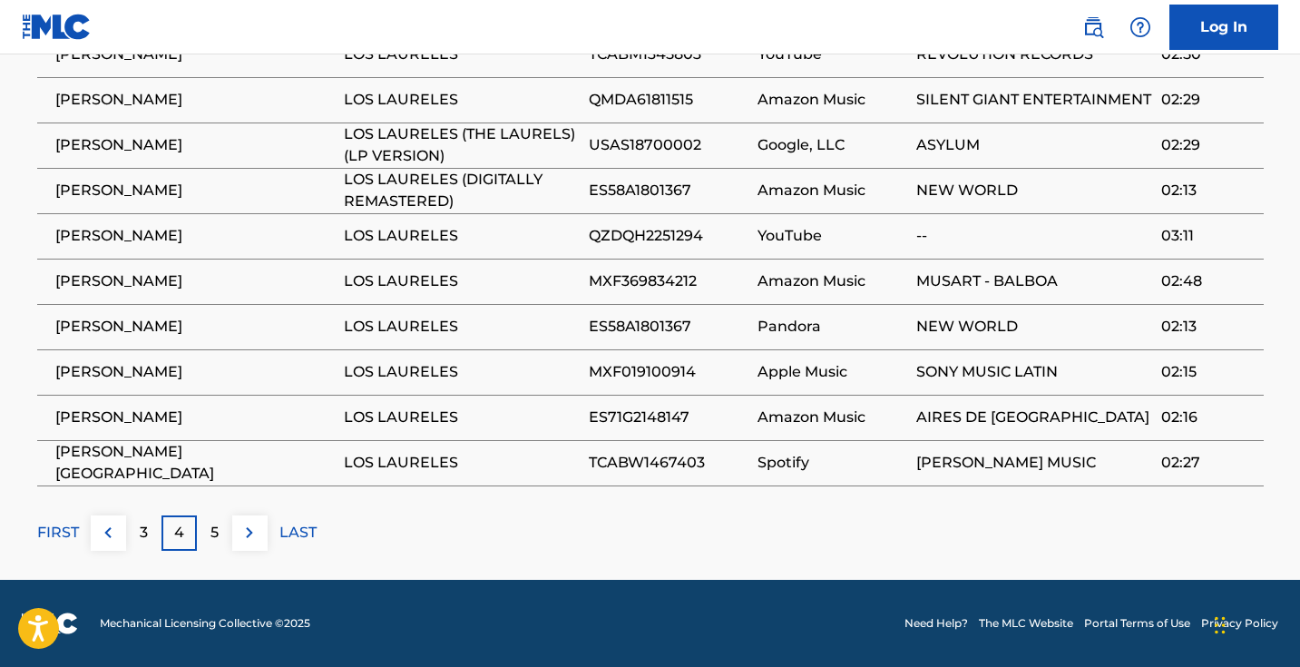
click at [261, 529] on button at bounding box center [249, 532] width 35 height 35
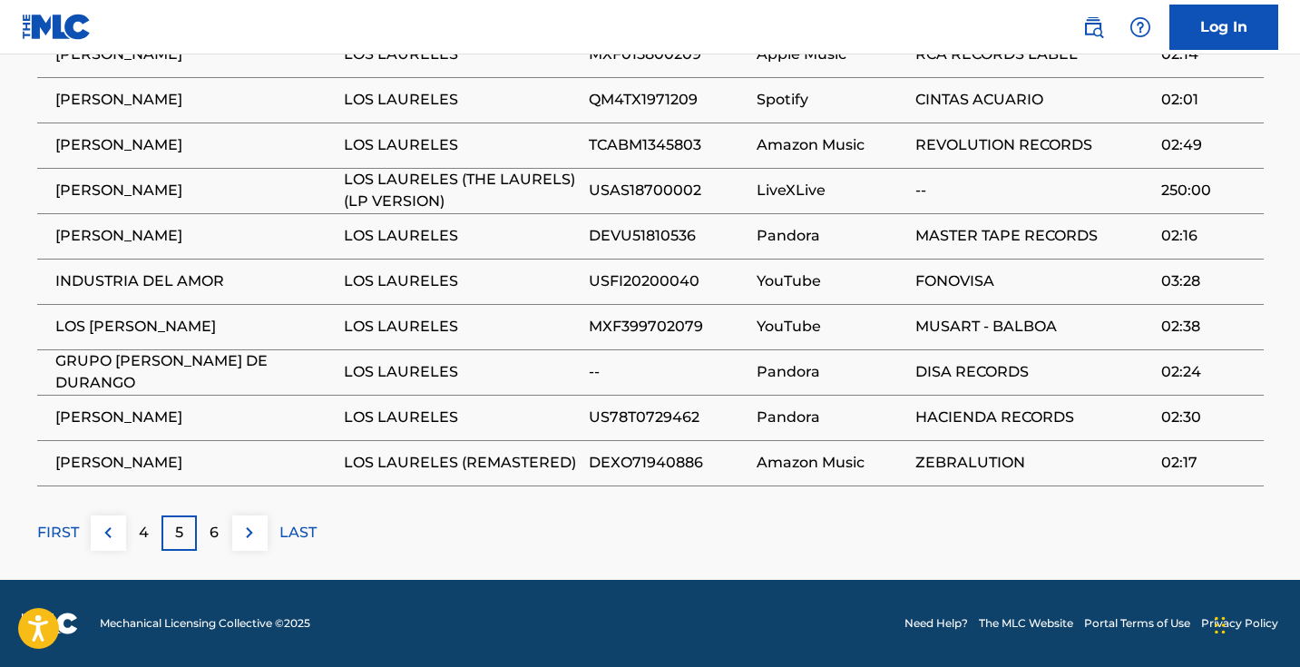
click at [261, 529] on button at bounding box center [249, 532] width 35 height 35
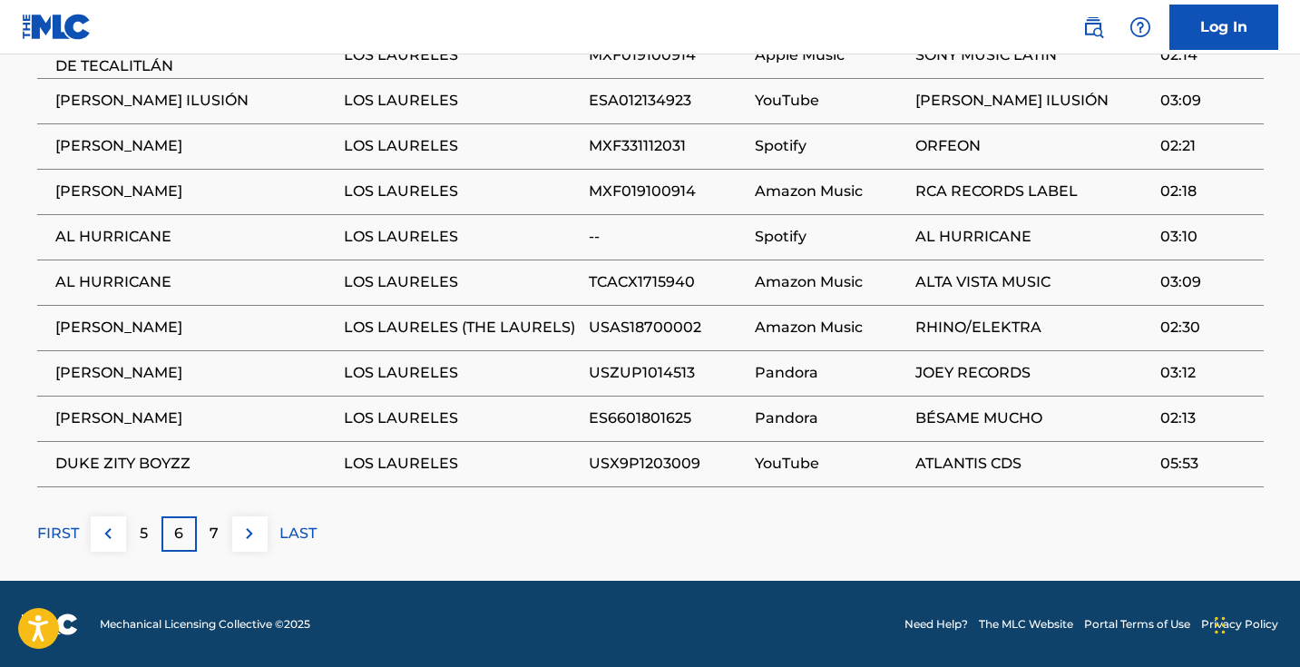
click at [261, 529] on button at bounding box center [249, 533] width 35 height 35
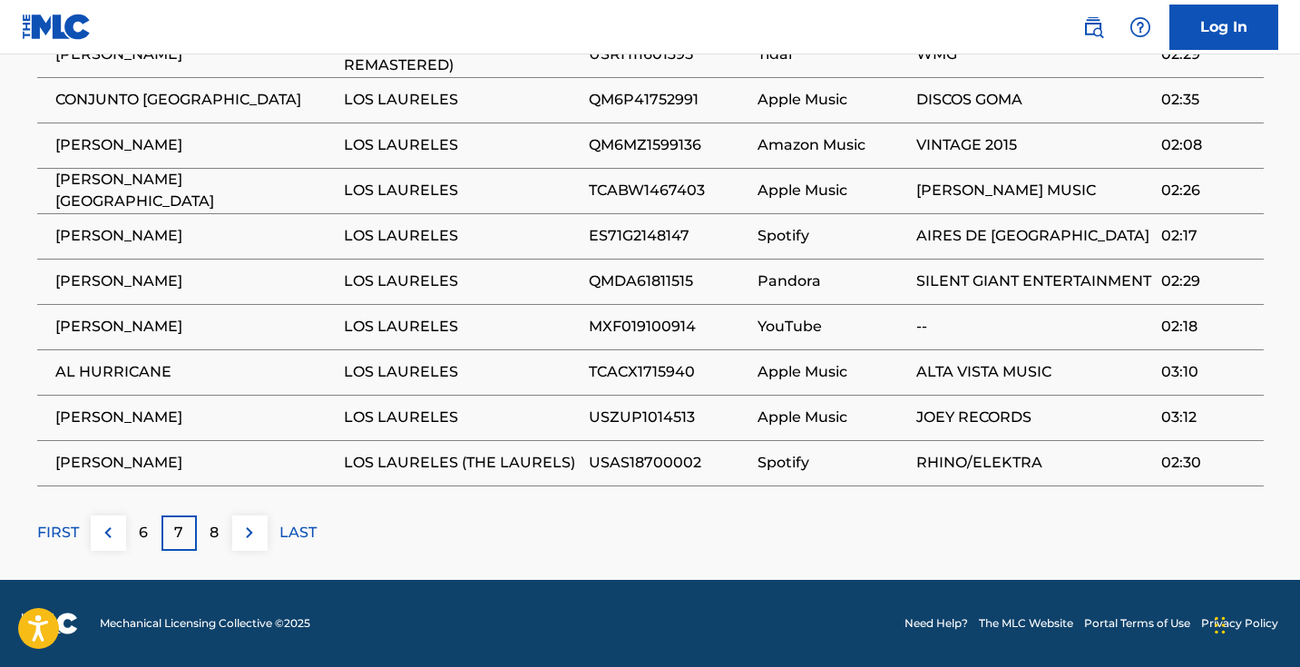
click at [261, 529] on button at bounding box center [249, 532] width 35 height 35
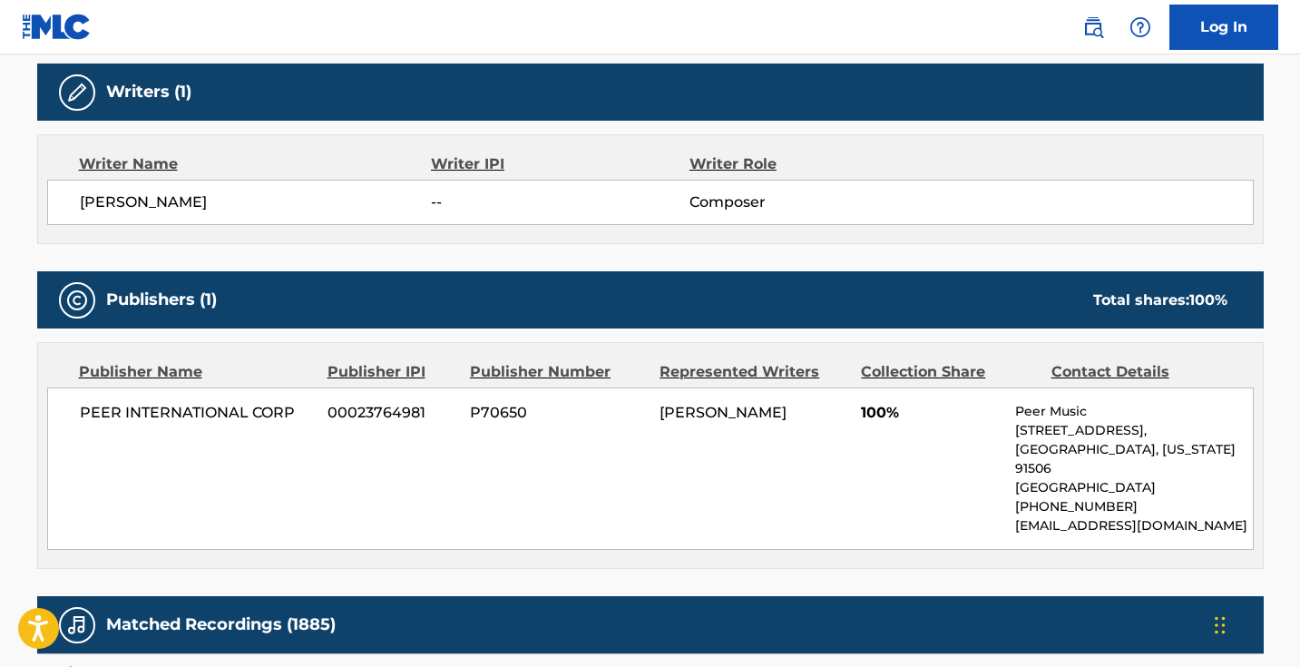
scroll to position [1366, 0]
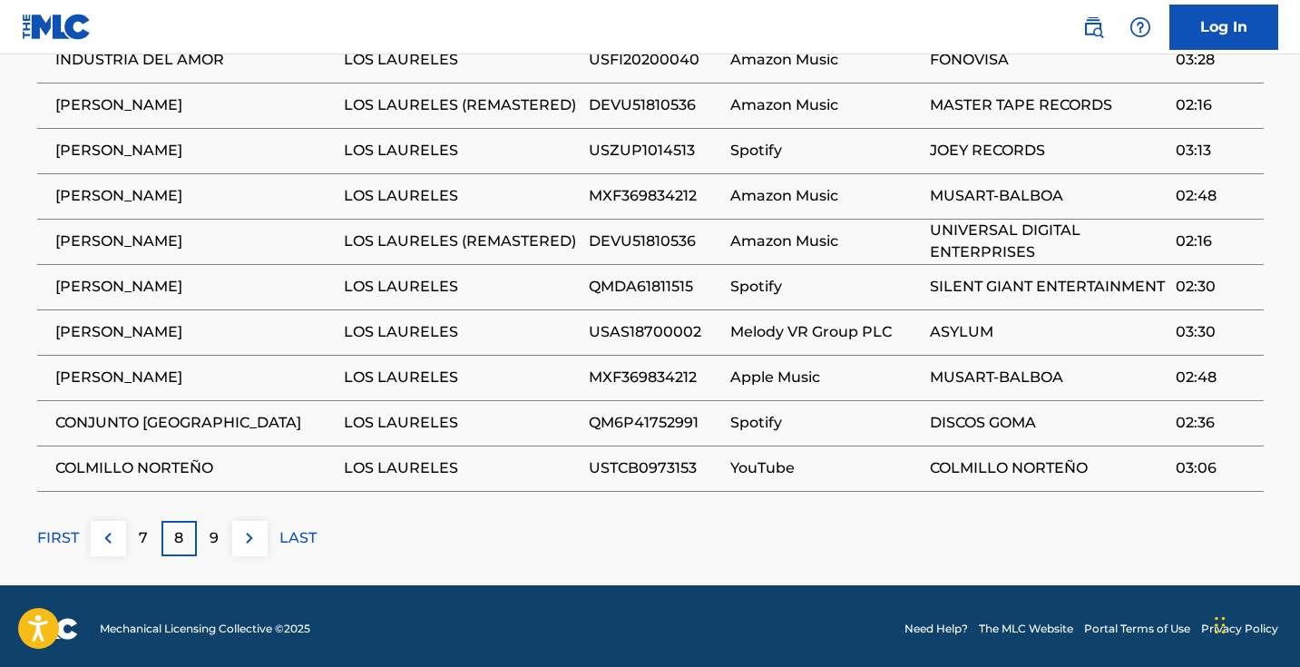
click at [256, 545] on img at bounding box center [250, 538] width 22 height 22
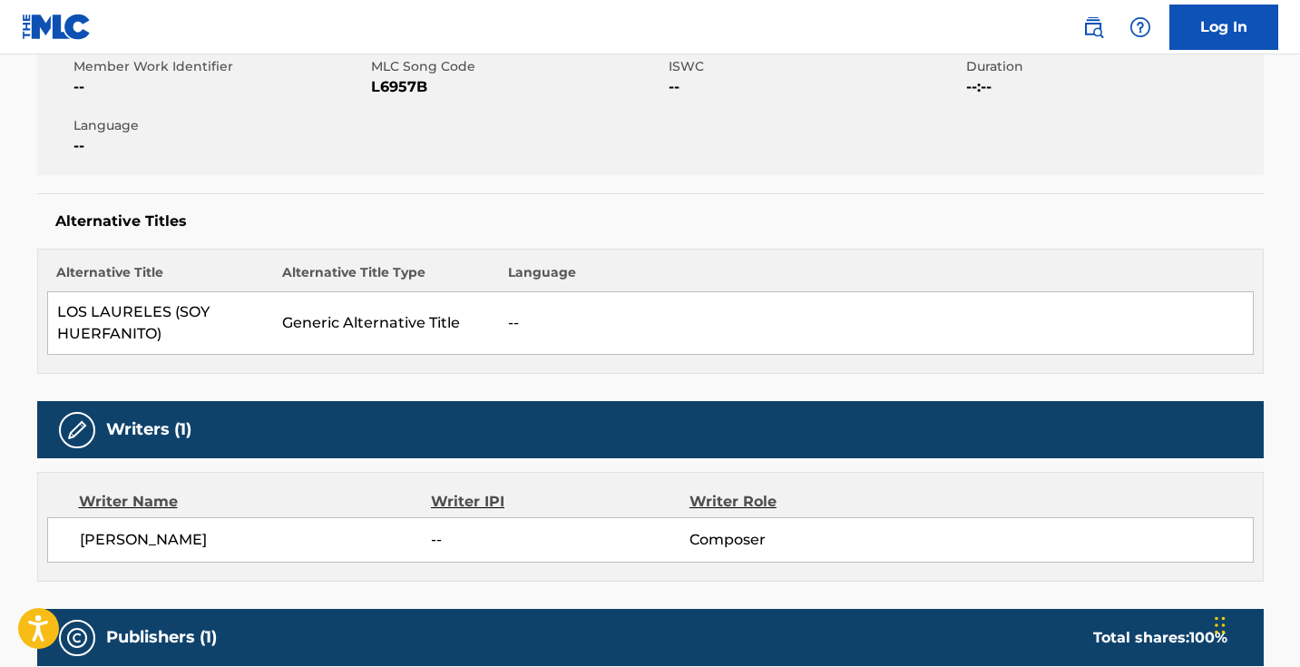
scroll to position [259, 0]
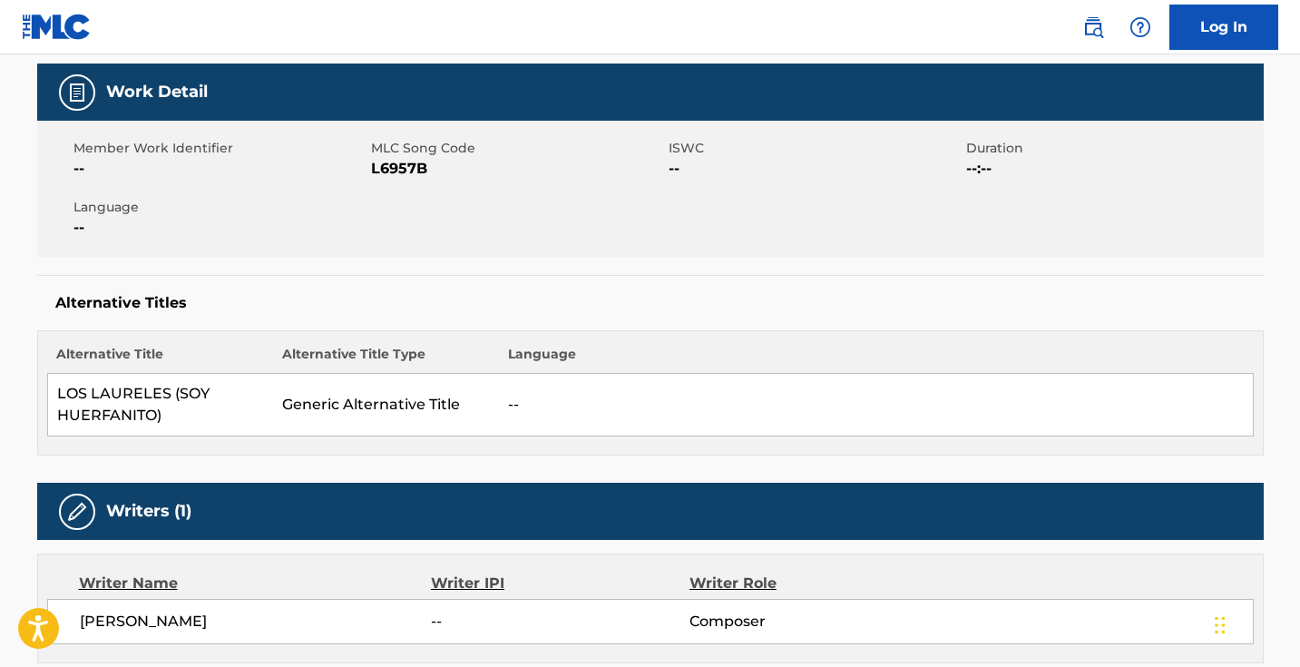
click at [420, 172] on span "L6957B" at bounding box center [517, 169] width 293 height 22
copy span "L6957B"
